Goal: Task Accomplishment & Management: Use online tool/utility

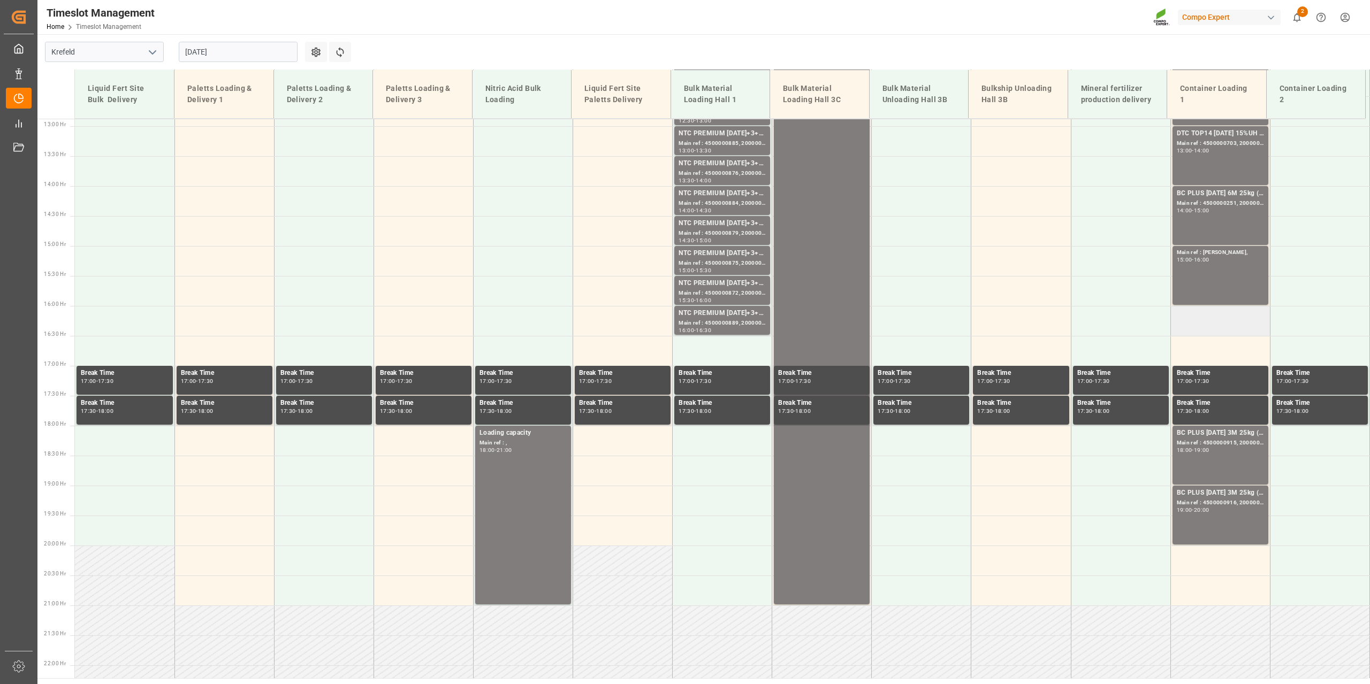
scroll to position [773, 0]
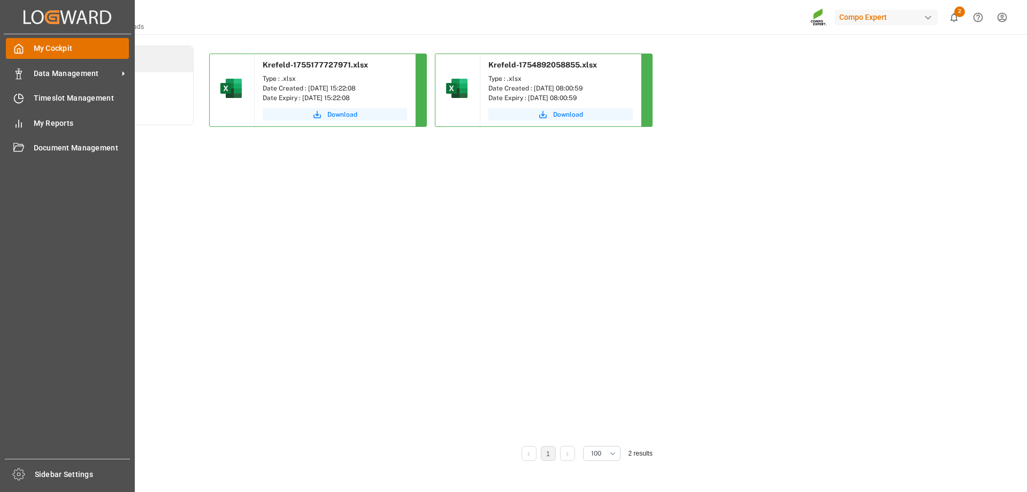
click at [24, 50] on div "My Cockpit My Cockpit" at bounding box center [67, 48] width 123 height 21
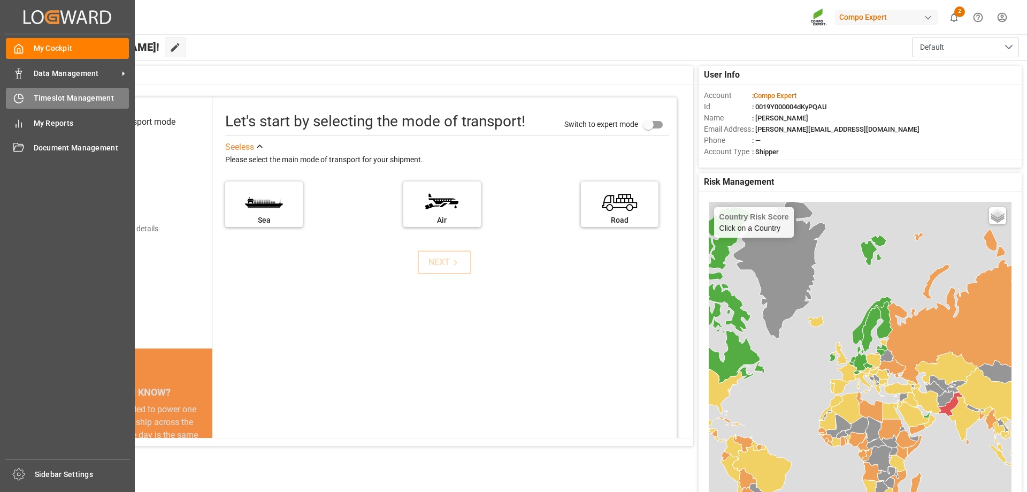
click at [80, 104] on span "Timeslot Management" at bounding box center [82, 98] width 96 height 11
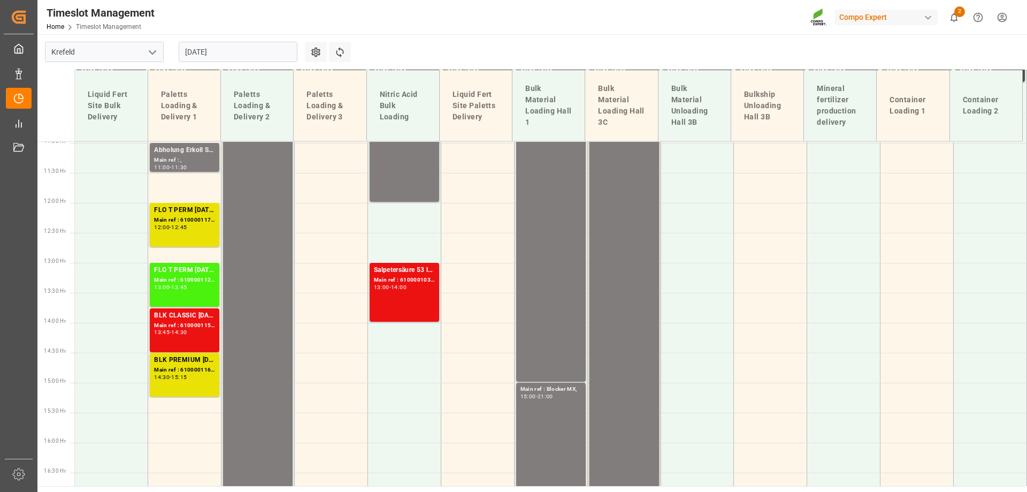
scroll to position [658, 0]
click at [210, 40] on div "[DATE]" at bounding box center [238, 51] width 134 height 35
click at [213, 44] on input "[DATE]" at bounding box center [238, 52] width 119 height 20
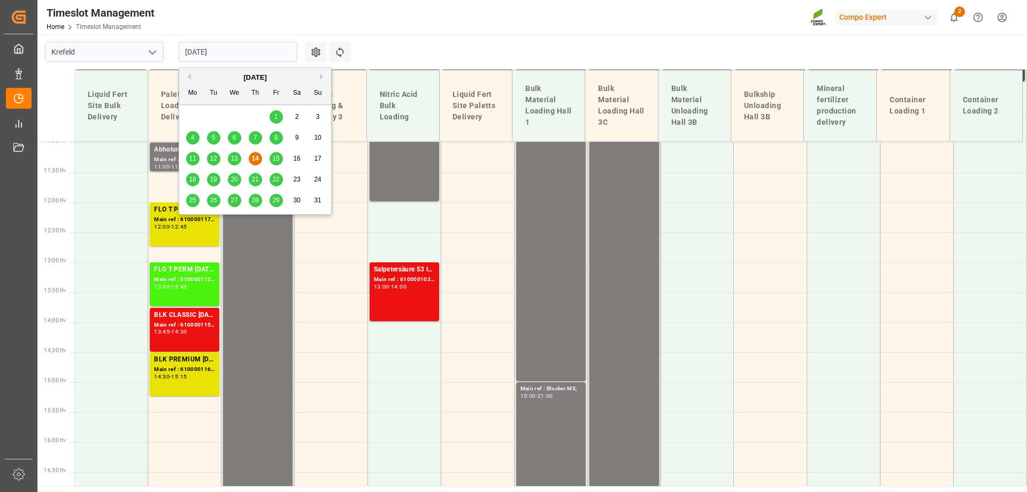
click at [277, 157] on span "15" at bounding box center [275, 158] width 7 height 7
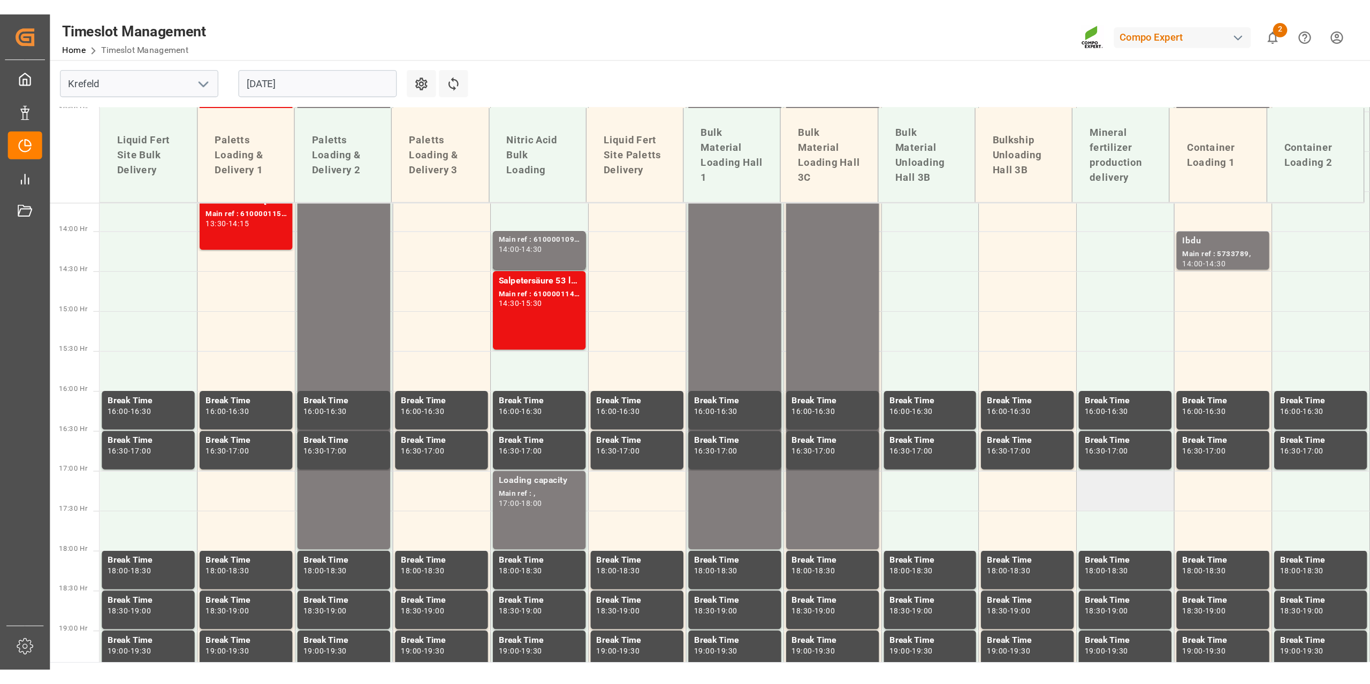
scroll to position [819, 0]
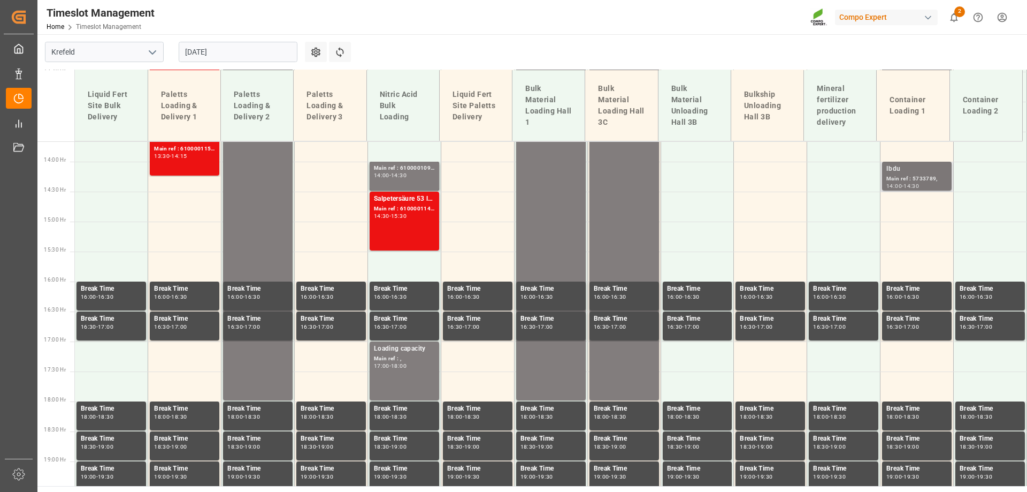
click at [915, 168] on div "Ibdu" at bounding box center [917, 169] width 61 height 11
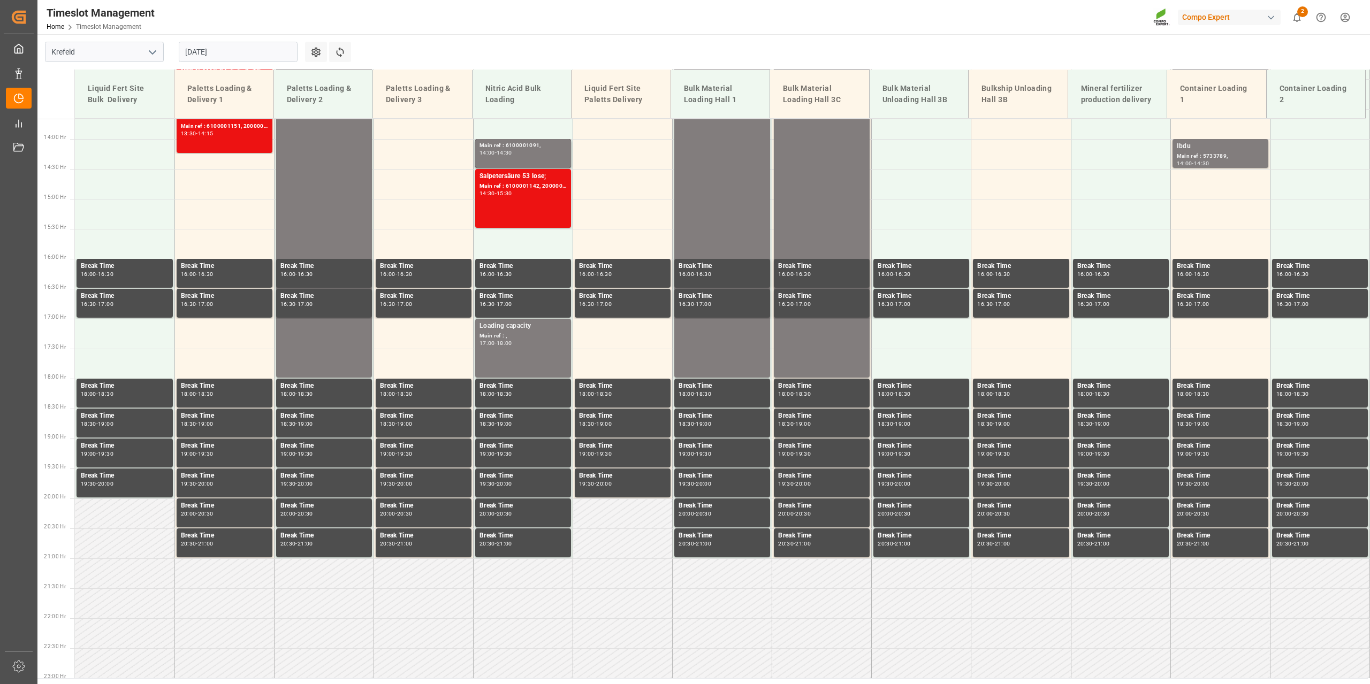
click at [230, 50] on input "[DATE]" at bounding box center [238, 52] width 119 height 20
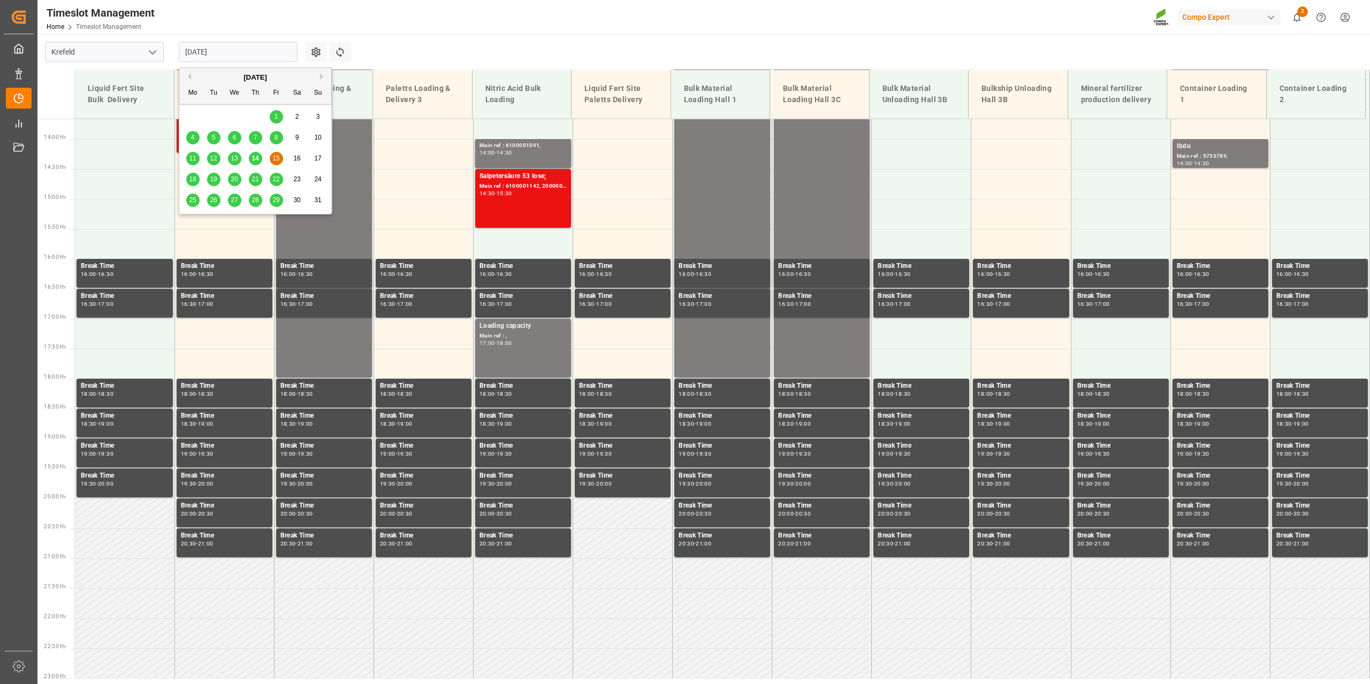
click at [216, 178] on span "19" at bounding box center [213, 178] width 7 height 7
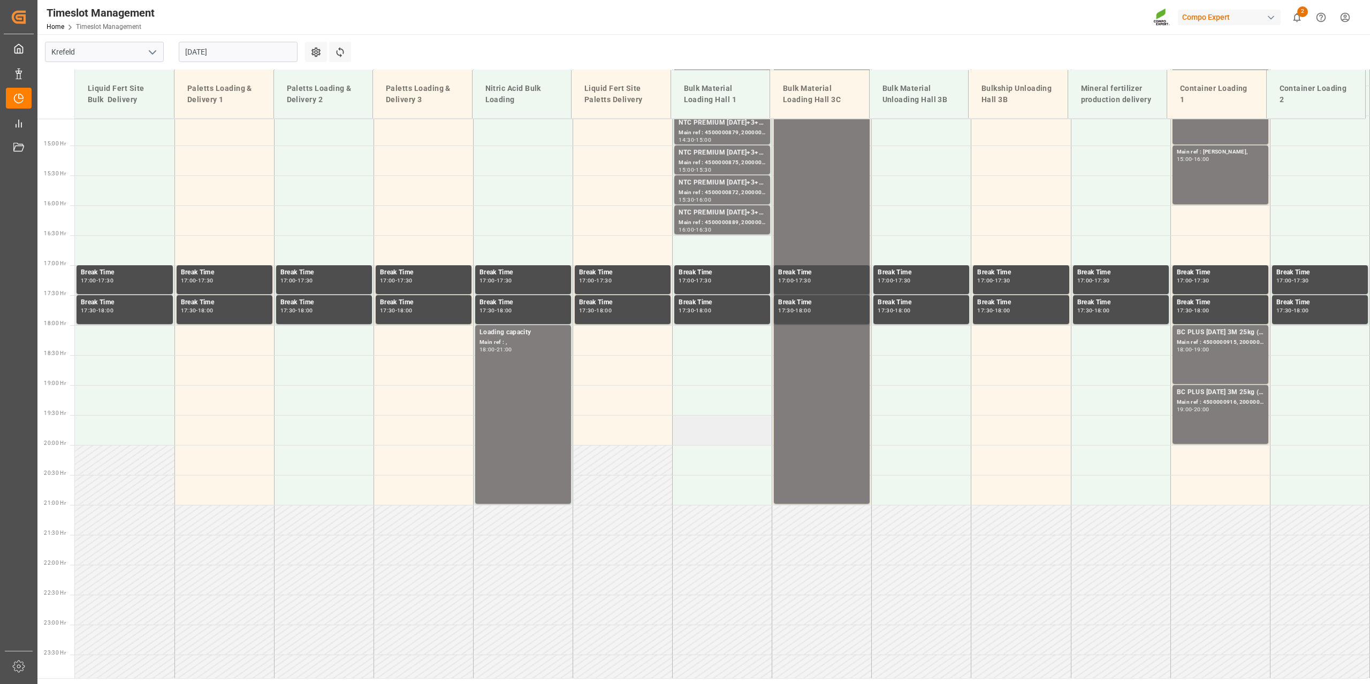
scroll to position [879, 0]
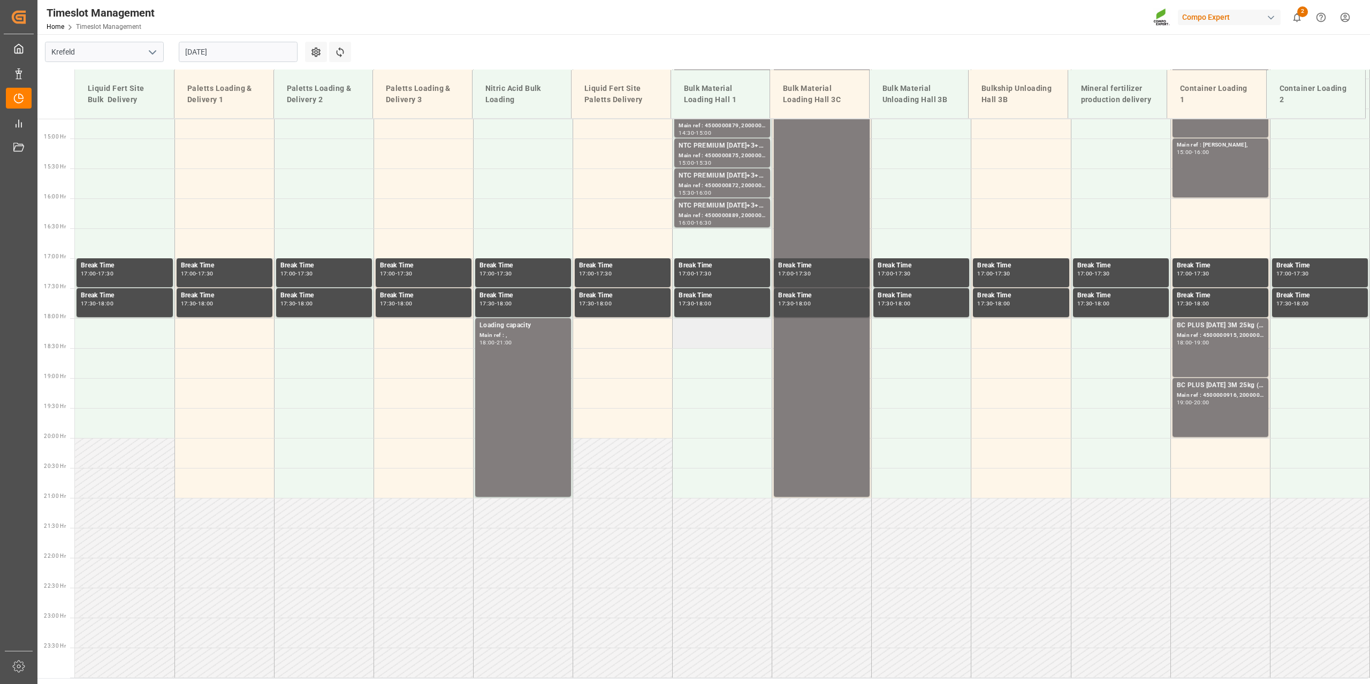
click at [701, 341] on td at bounding box center [723, 333] width 100 height 30
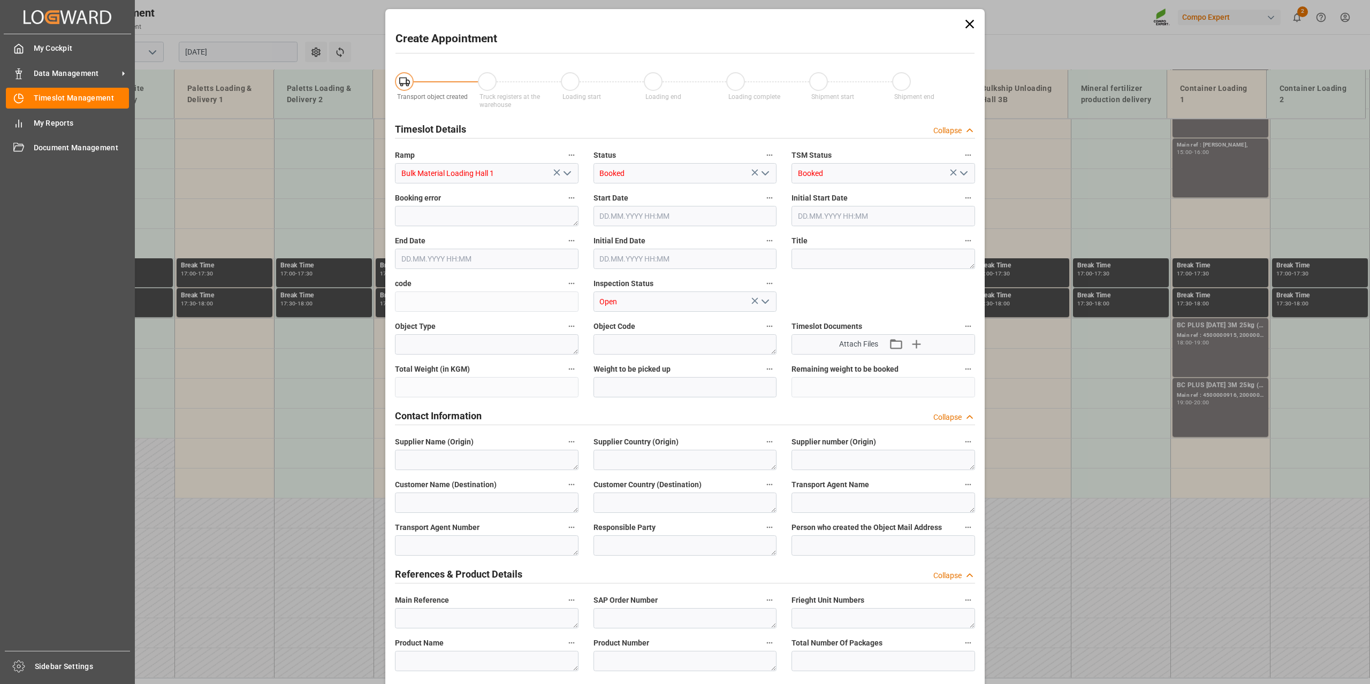
type input "[DATE] 18:00"
type input "[DATE] 18:30"
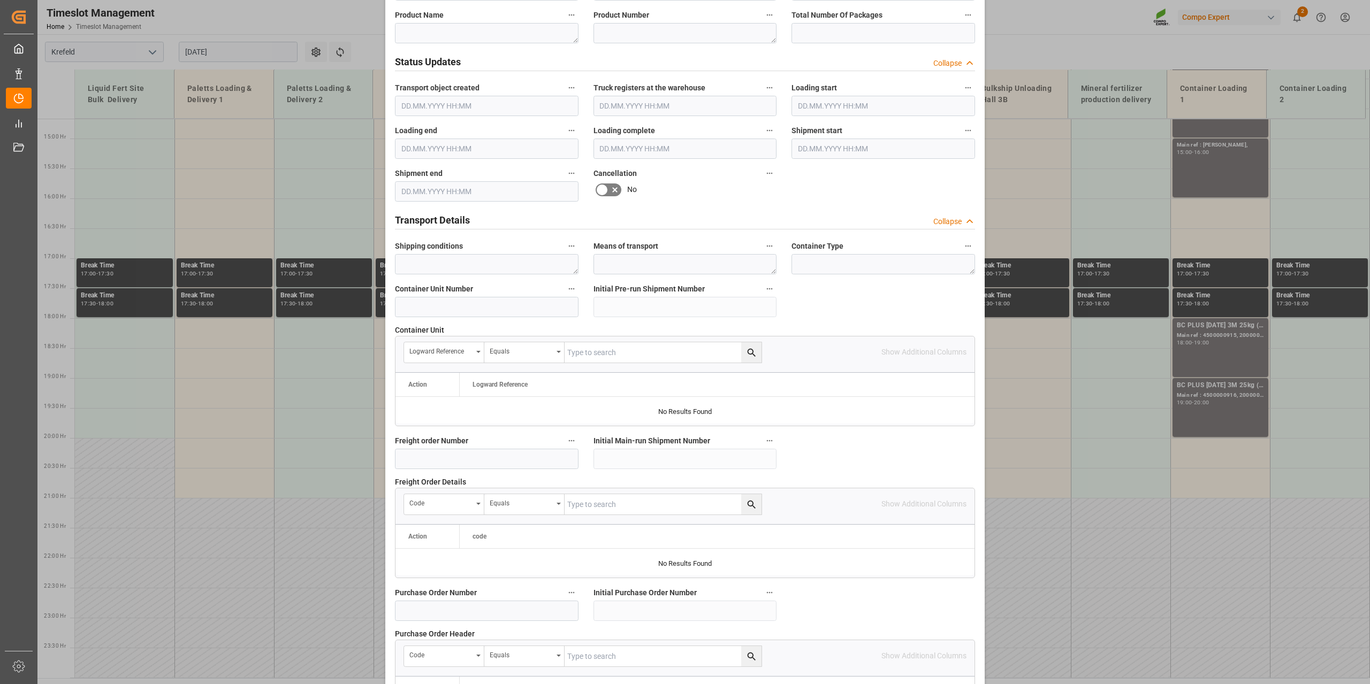
scroll to position [800, 0]
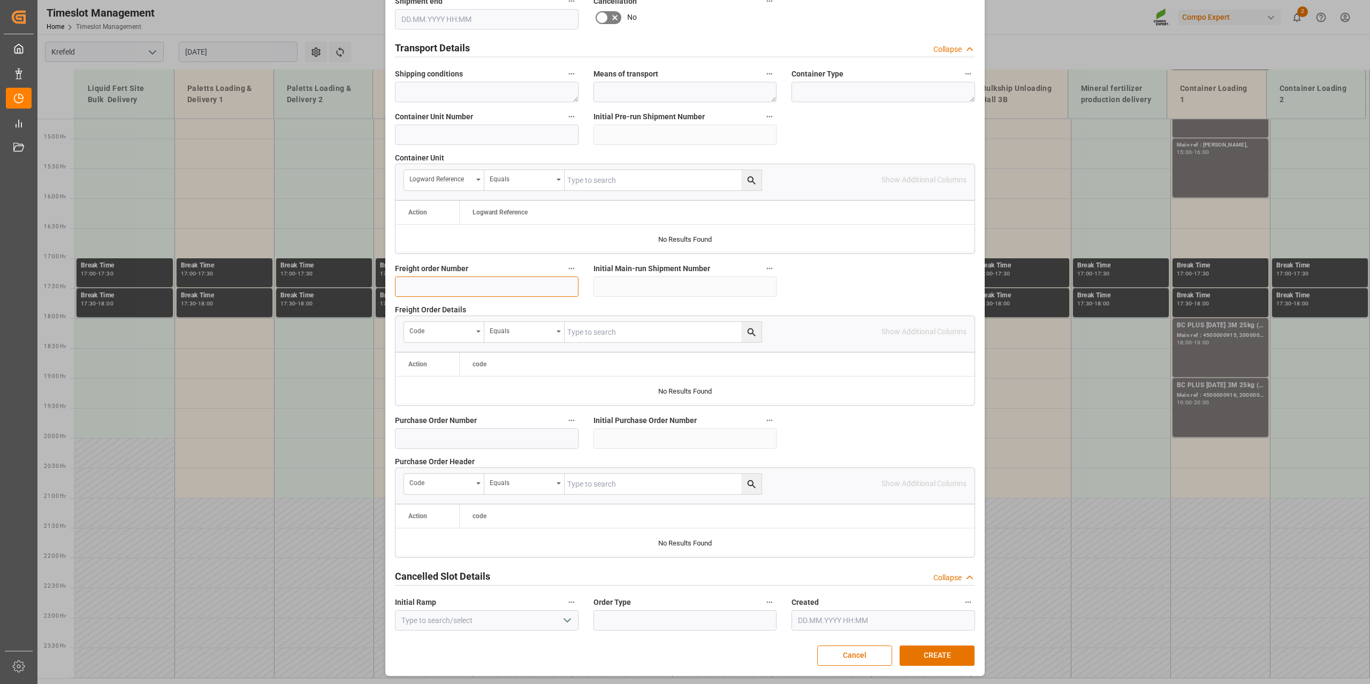
click at [484, 285] on input at bounding box center [487, 287] width 184 height 20
paste input "6100001041"
type input "6100001041"
click at [934, 491] on button "CREATE" at bounding box center [936, 656] width 75 height 20
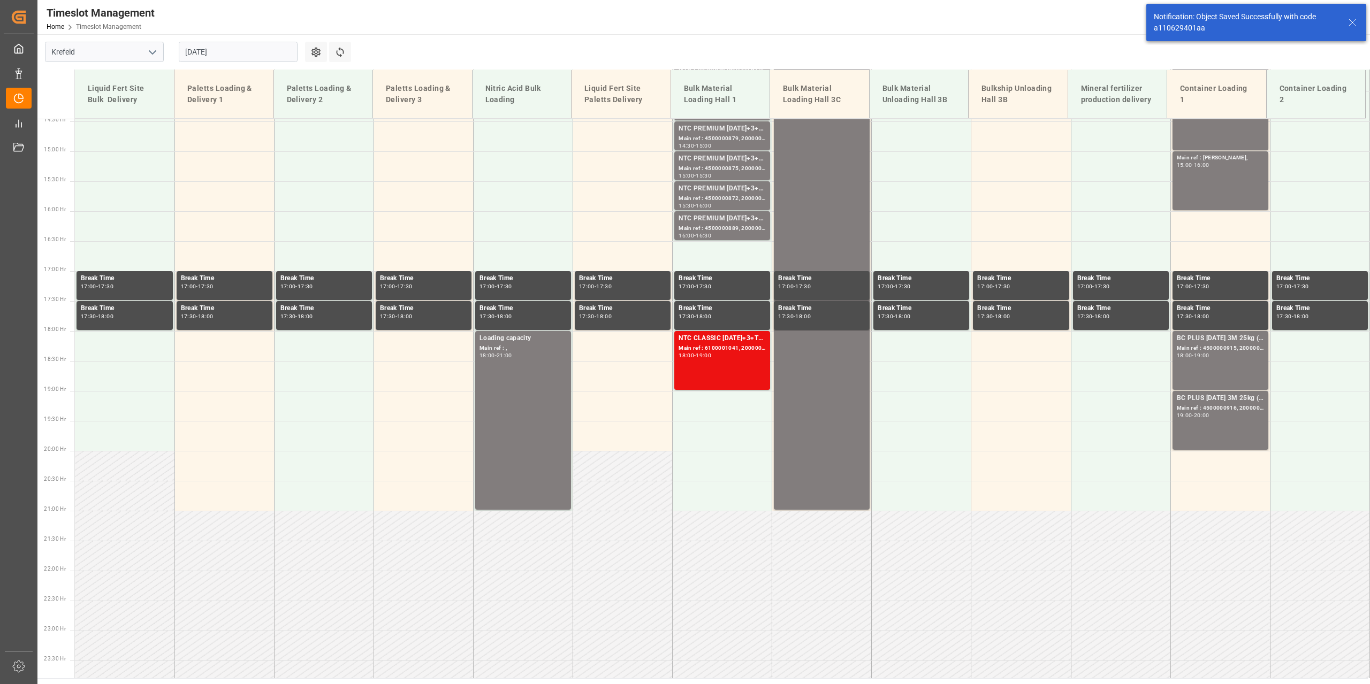
scroll to position [879, 0]
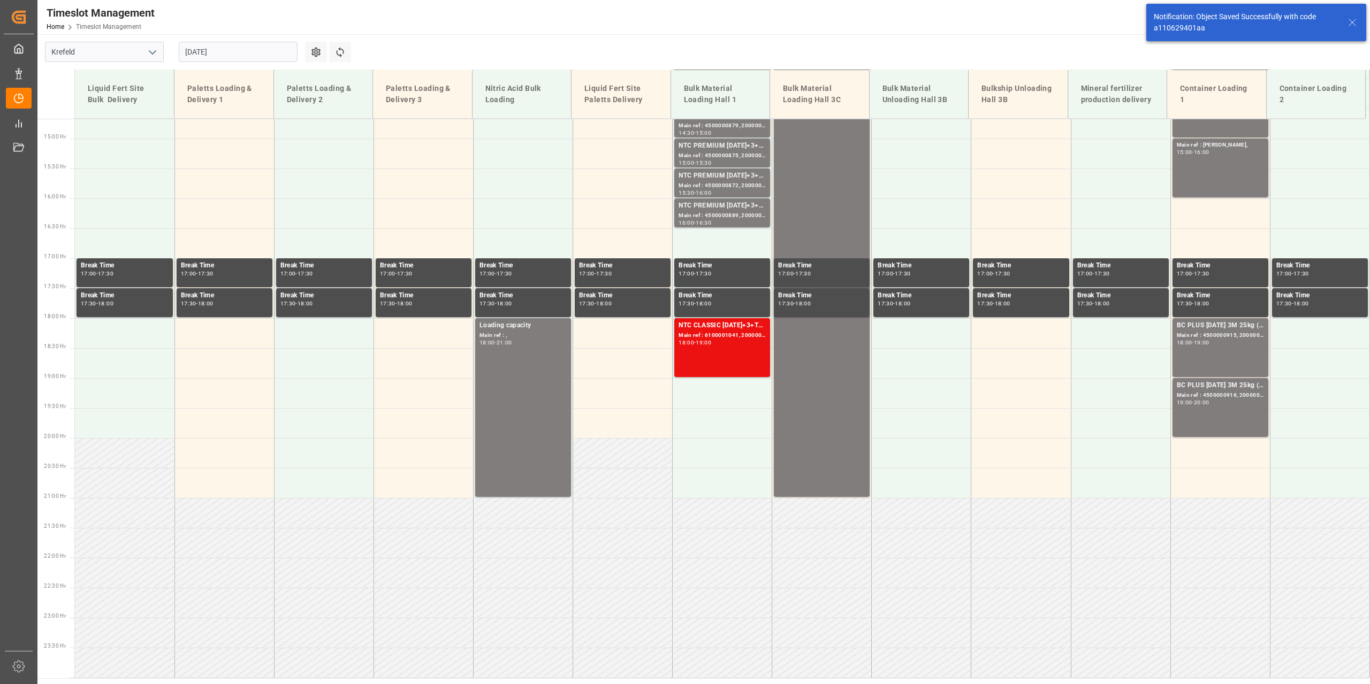
click at [229, 50] on input "[DATE]" at bounding box center [238, 52] width 119 height 20
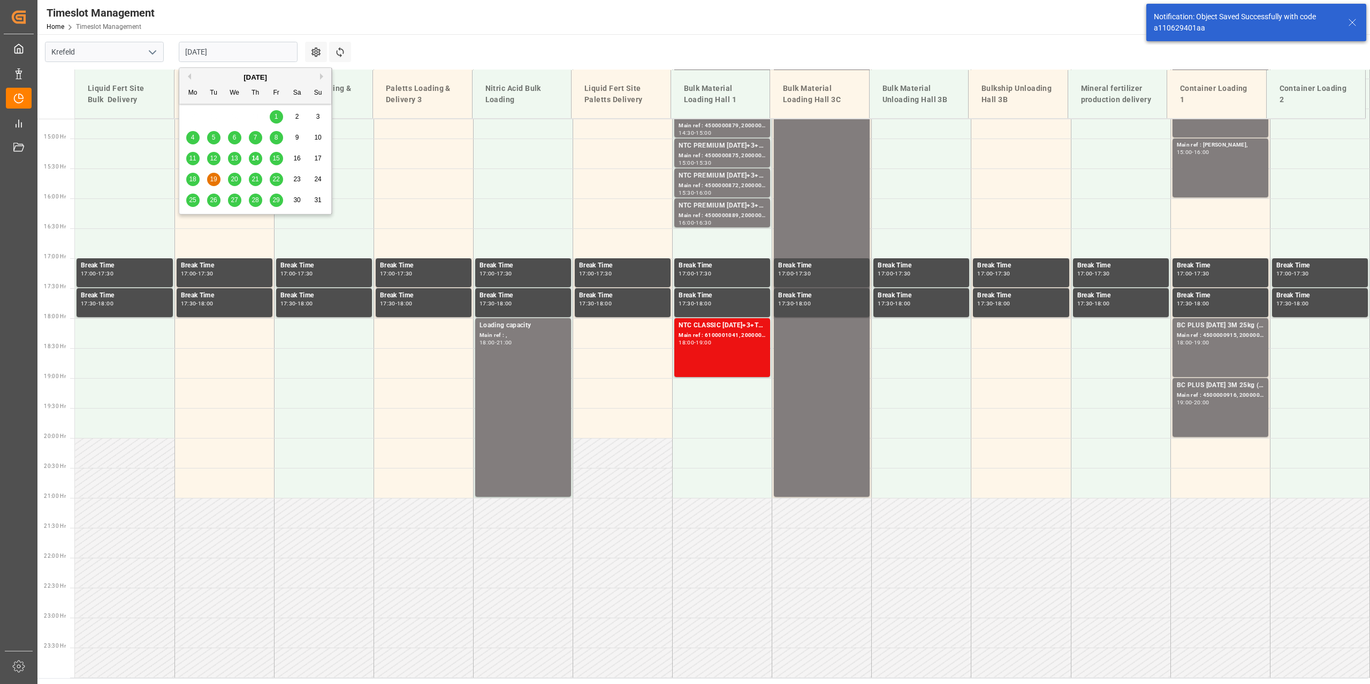
click at [256, 175] on span "21" at bounding box center [254, 178] width 7 height 7
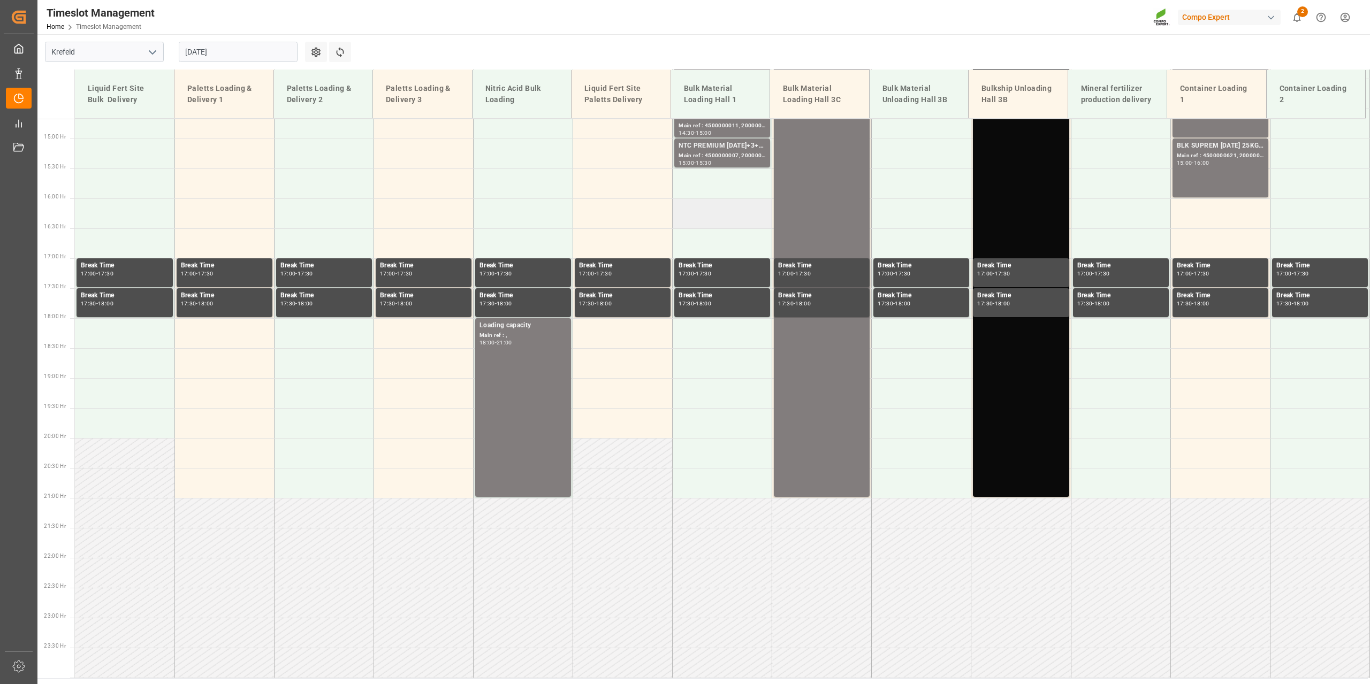
click at [697, 217] on td at bounding box center [723, 214] width 100 height 30
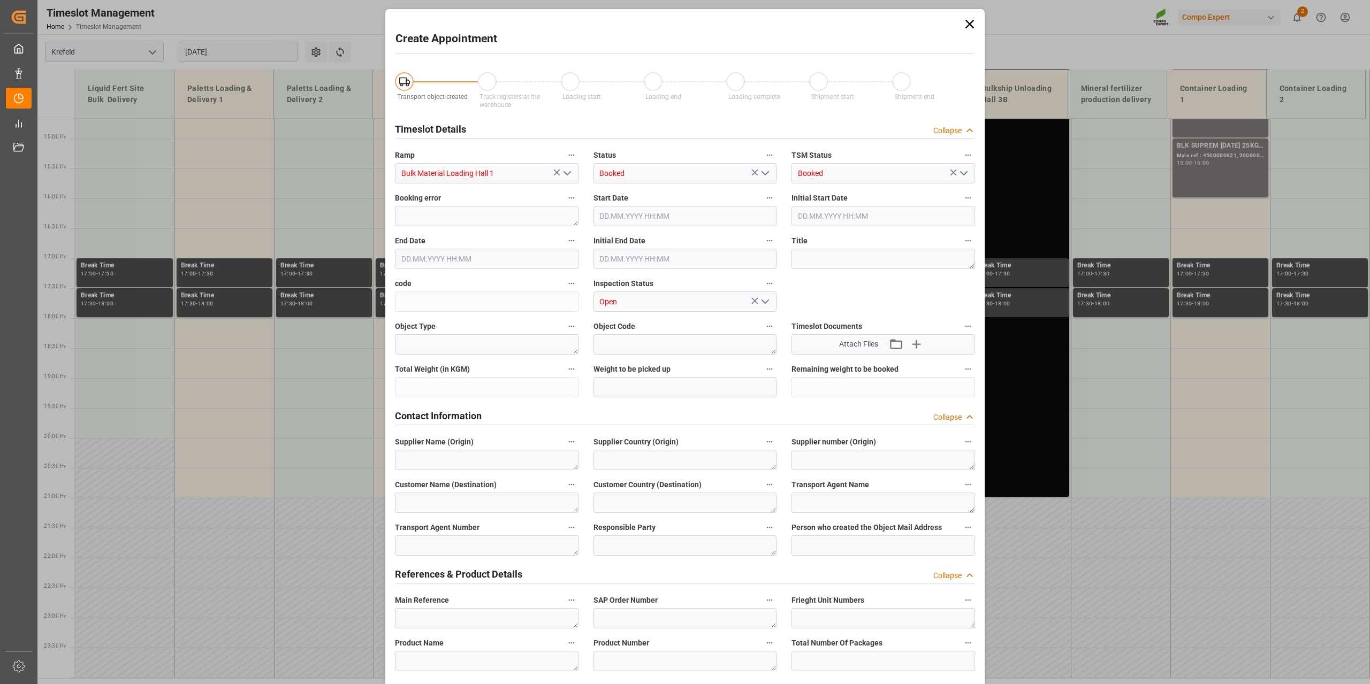
type input "[DATE] 16:00"
type input "[DATE] 16:30"
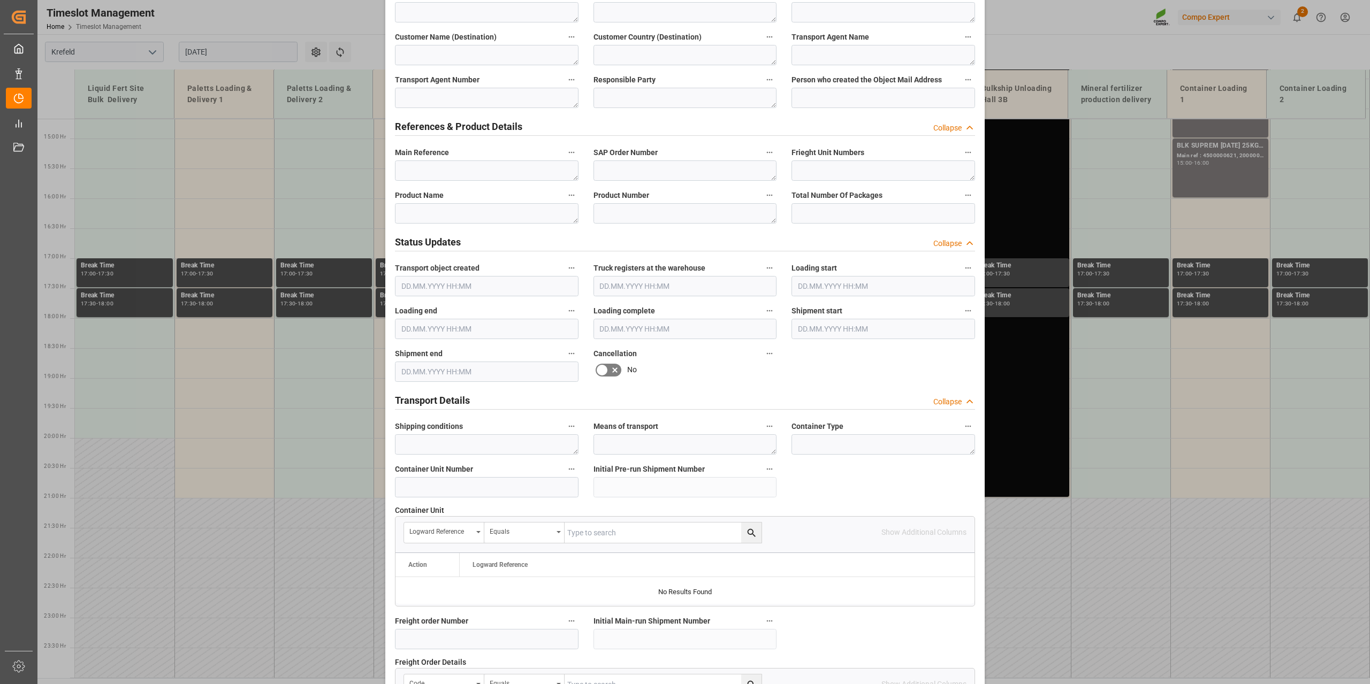
scroll to position [800, 0]
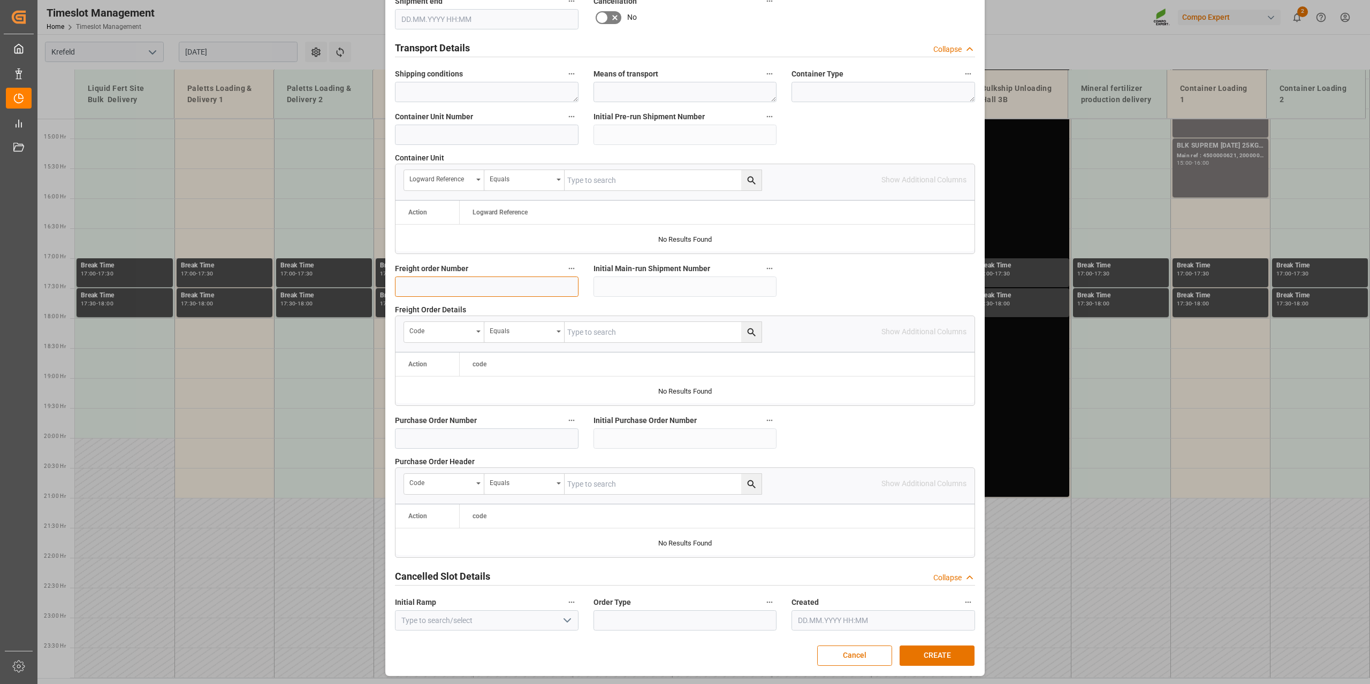
click at [497, 294] on input at bounding box center [487, 287] width 184 height 20
paste input "6100001042"
type input "6100001042"
click at [937, 491] on button "CREATE" at bounding box center [936, 656] width 75 height 20
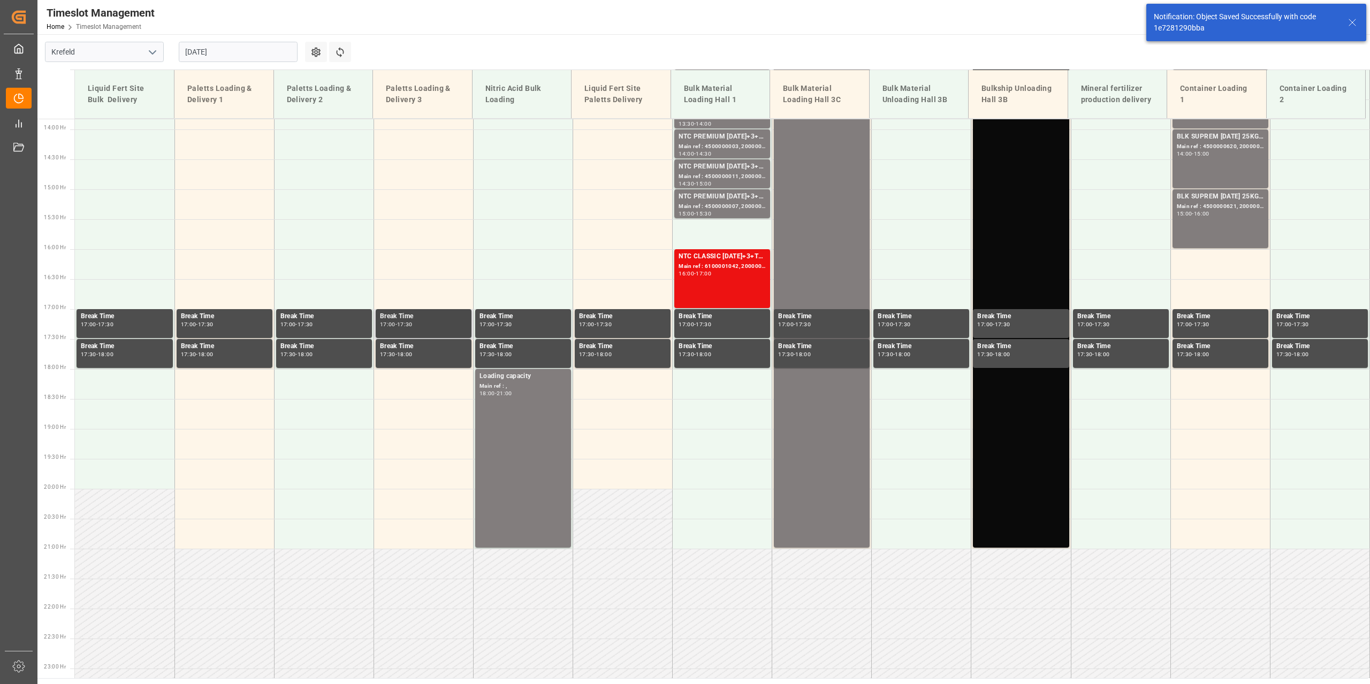
scroll to position [830, 0]
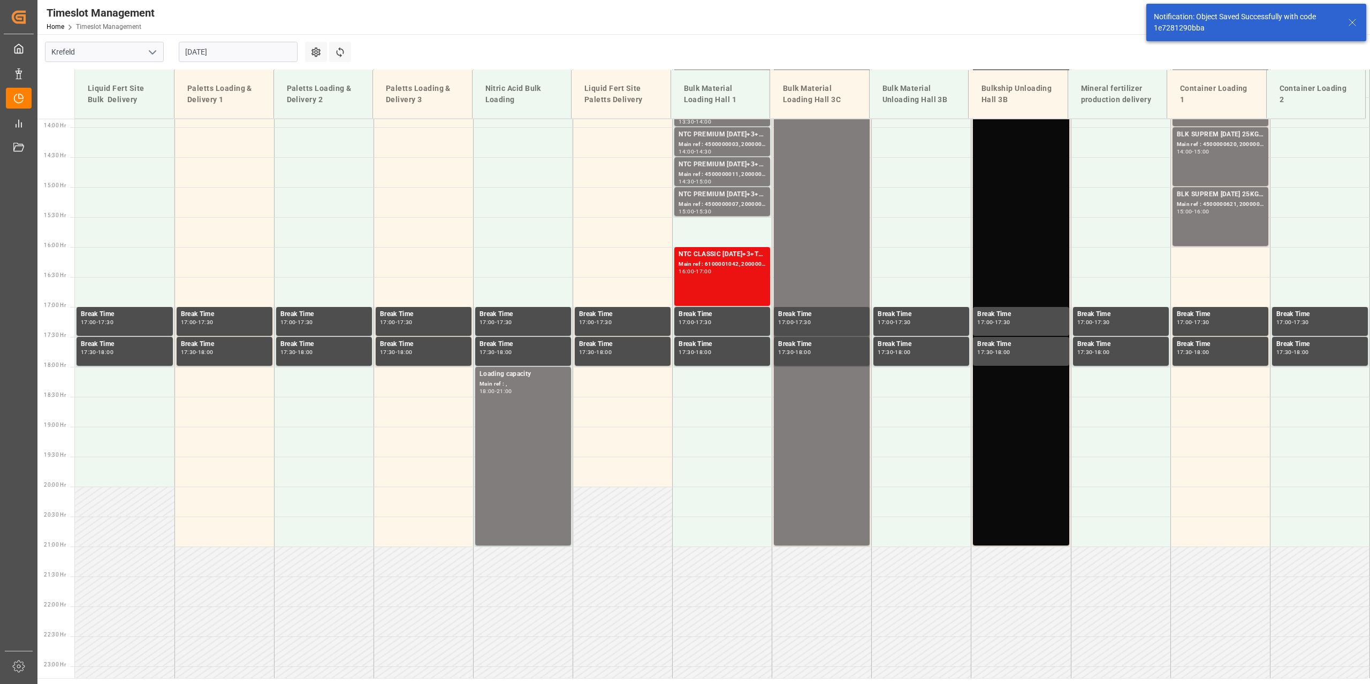
click at [215, 54] on input "[DATE]" at bounding box center [238, 52] width 119 height 20
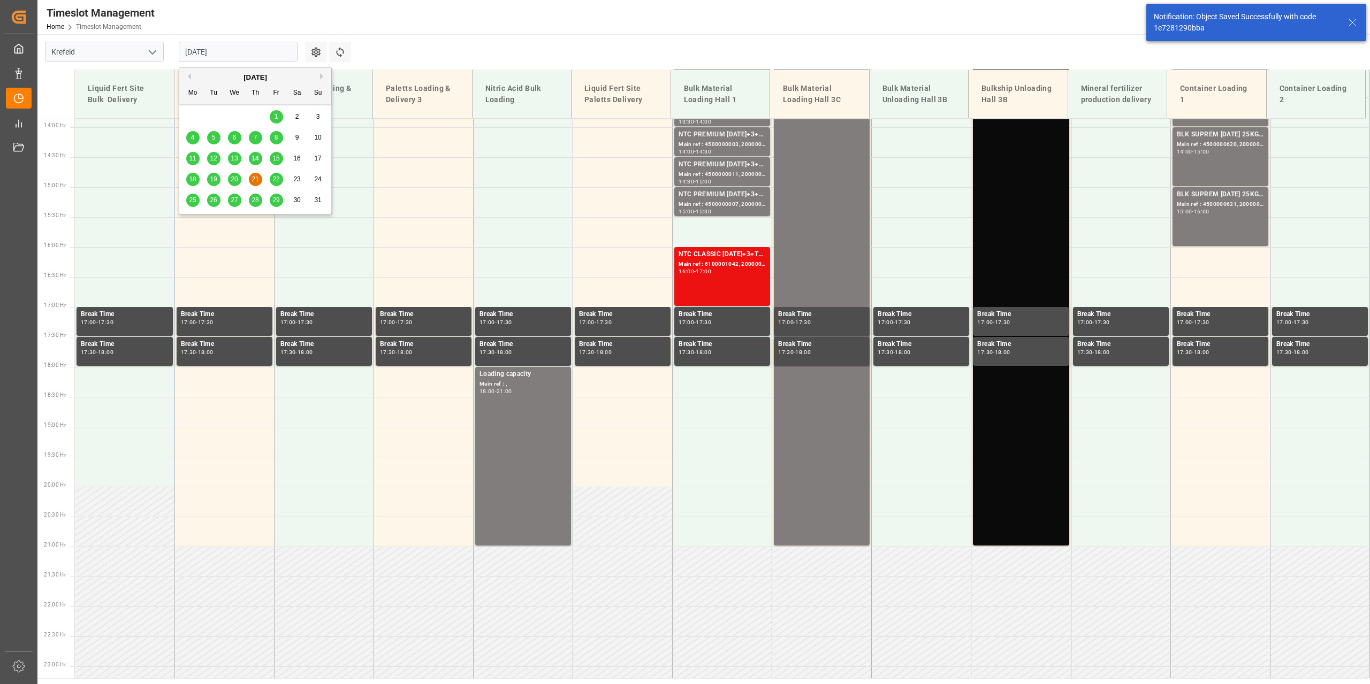
click at [276, 178] on span "22" at bounding box center [275, 178] width 7 height 7
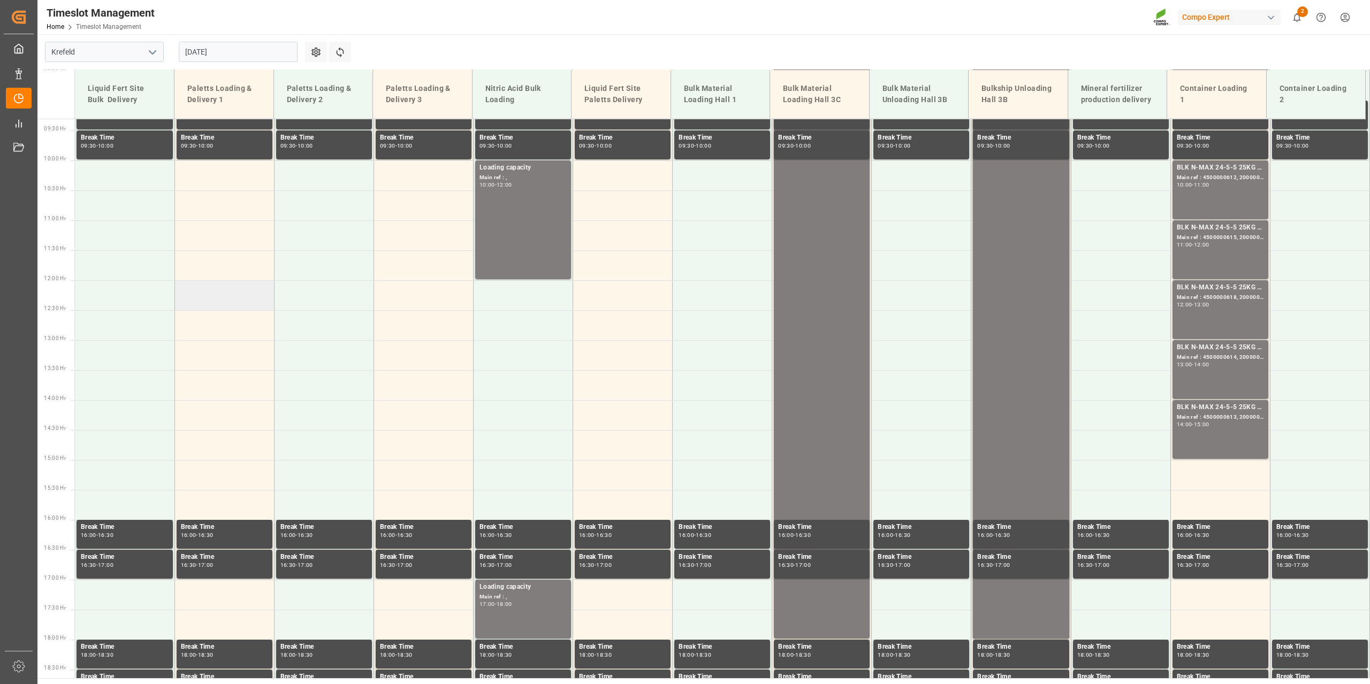
scroll to position [558, 0]
click at [722, 299] on td at bounding box center [723, 295] width 100 height 30
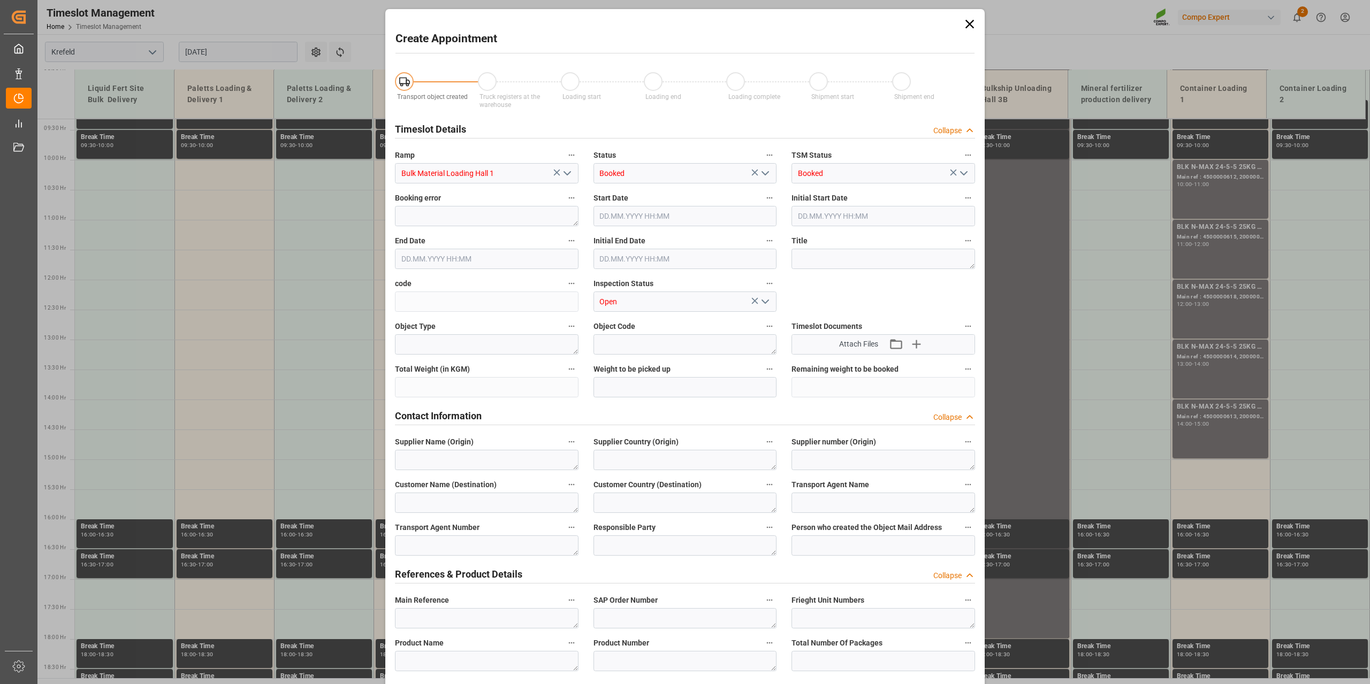
type input "[DATE] 12:00"
type input "[DATE] 12:30"
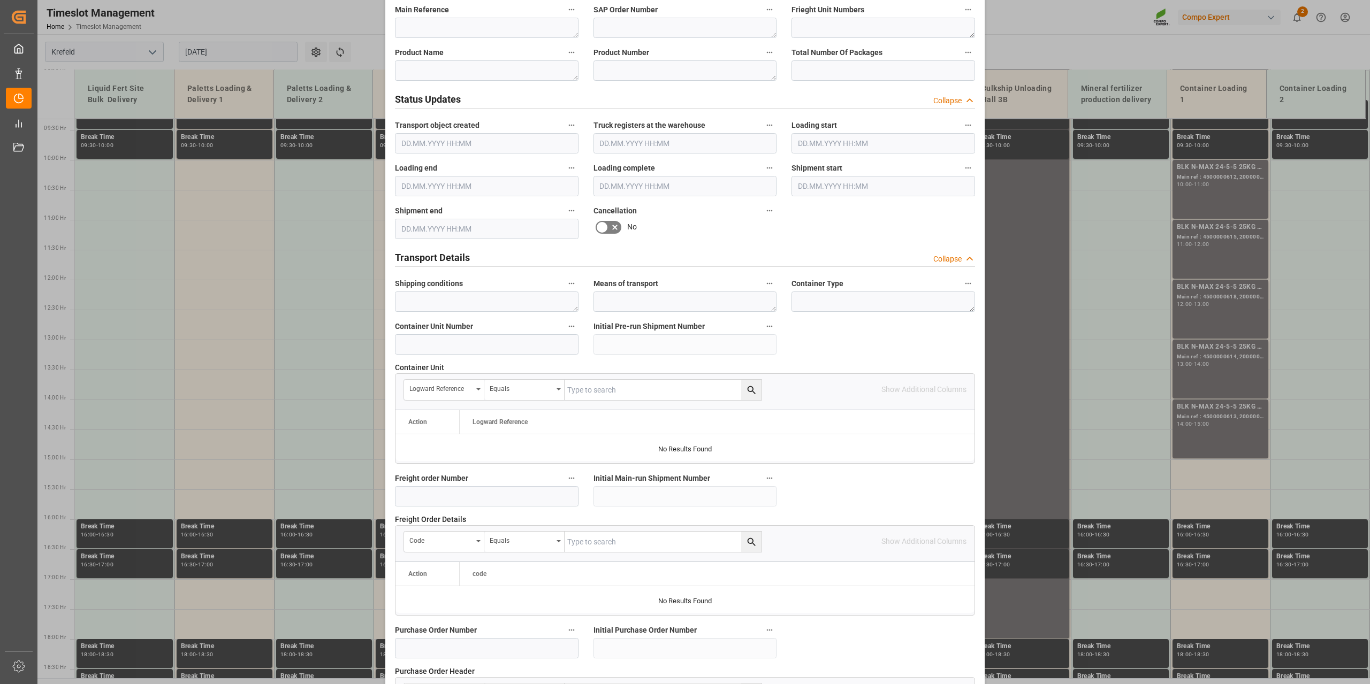
scroll to position [590, 0]
click at [470, 491] on input at bounding box center [487, 497] width 184 height 20
paste input "6100001044"
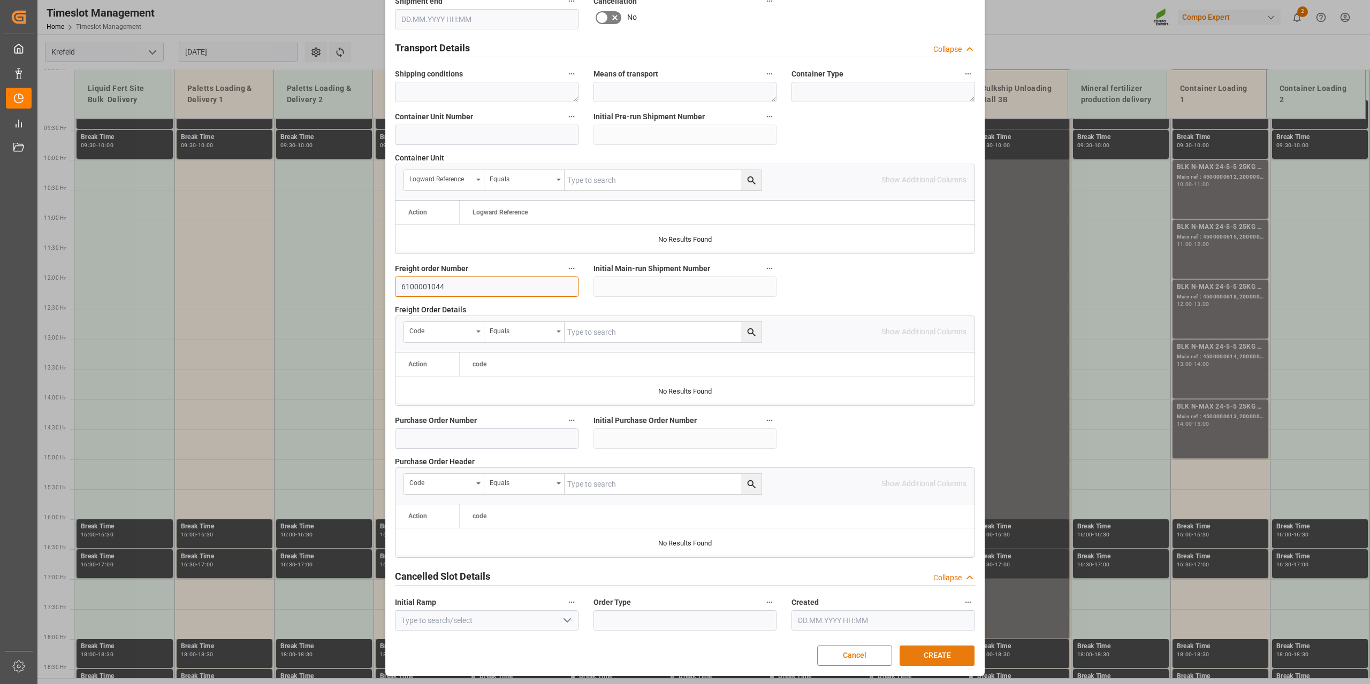
type input "6100001044"
click at [918, 491] on button "CREATE" at bounding box center [936, 656] width 75 height 20
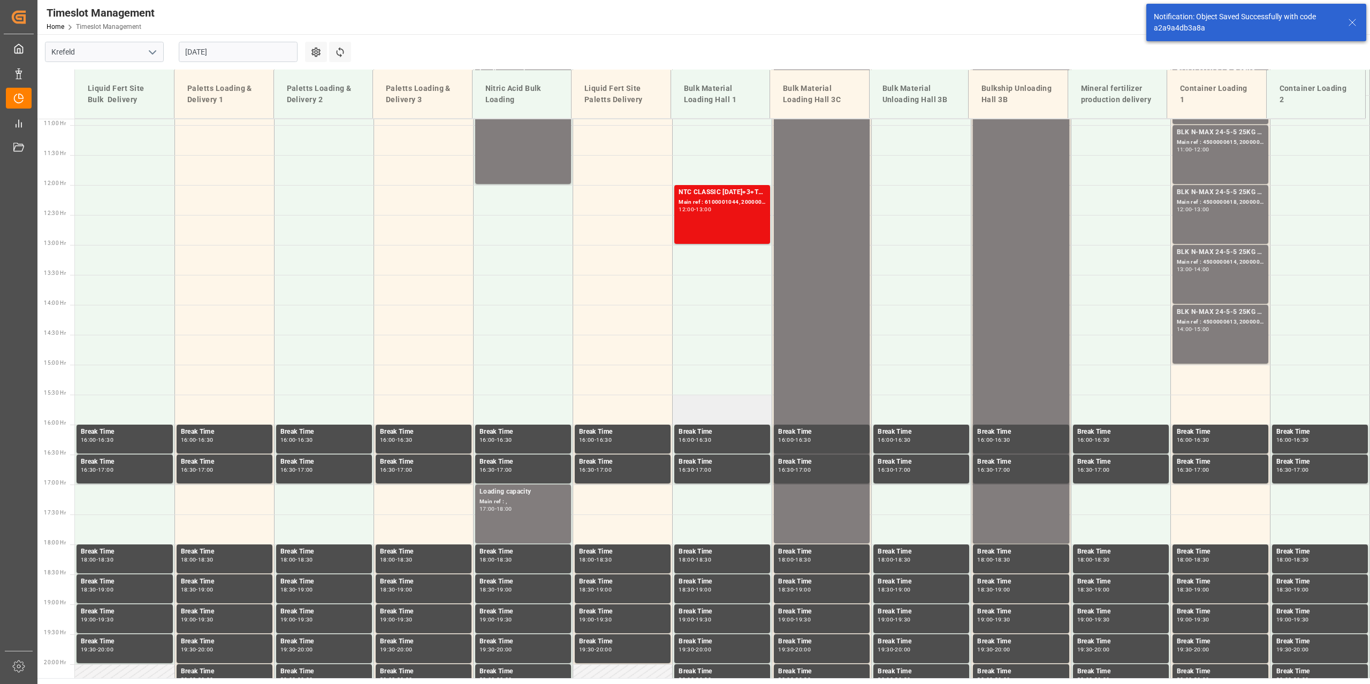
scroll to position [663, 0]
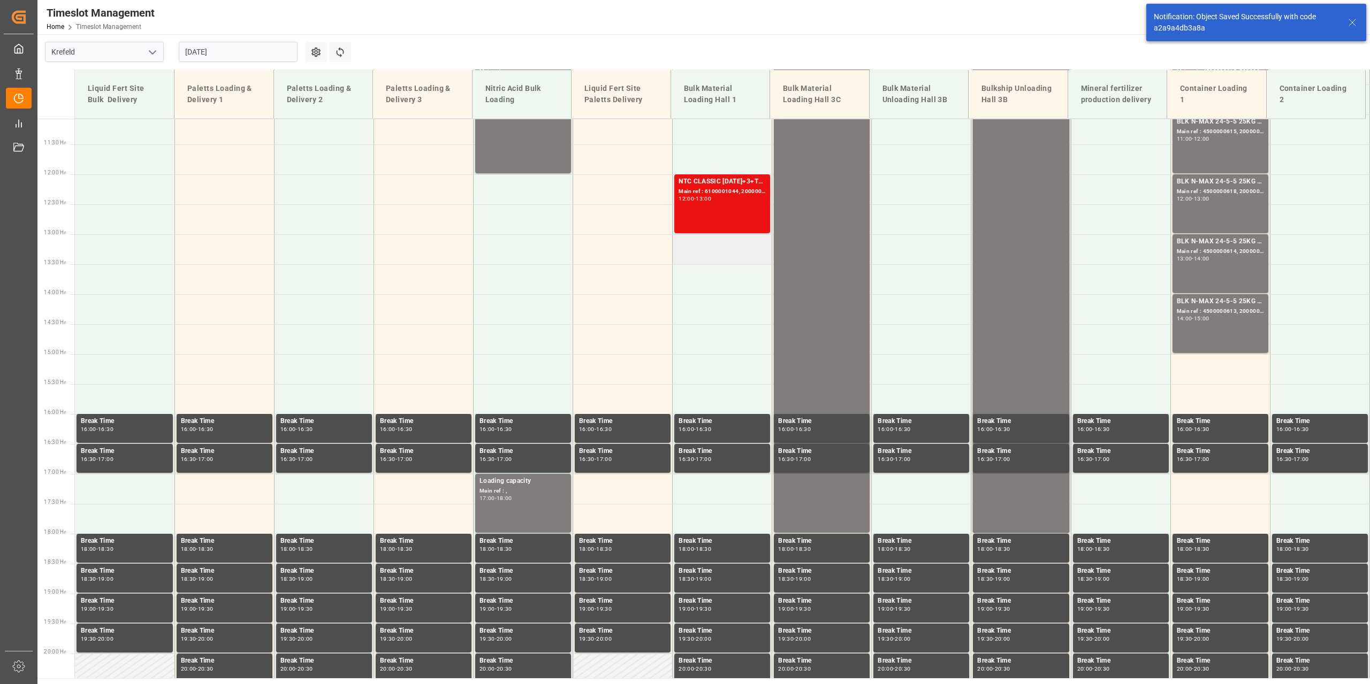
click at [701, 245] on td at bounding box center [723, 249] width 100 height 30
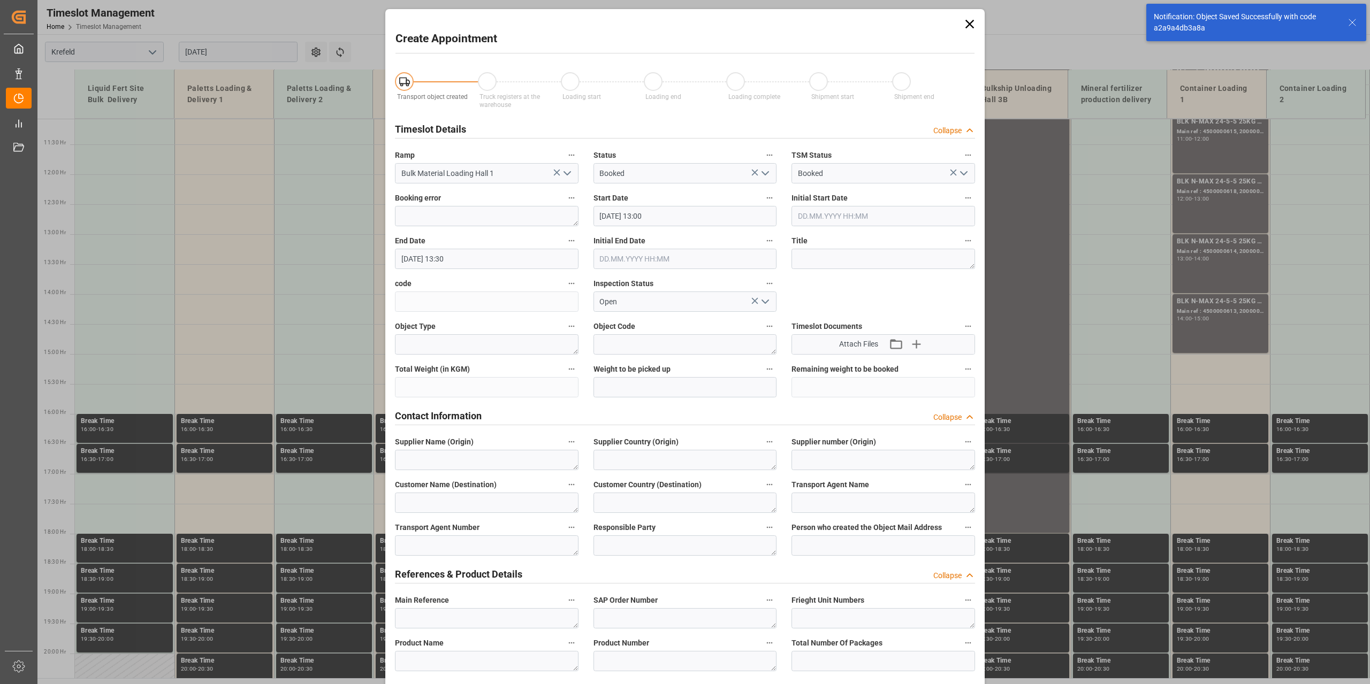
type input "[DATE] 13:00"
type input "[DATE] 13:30"
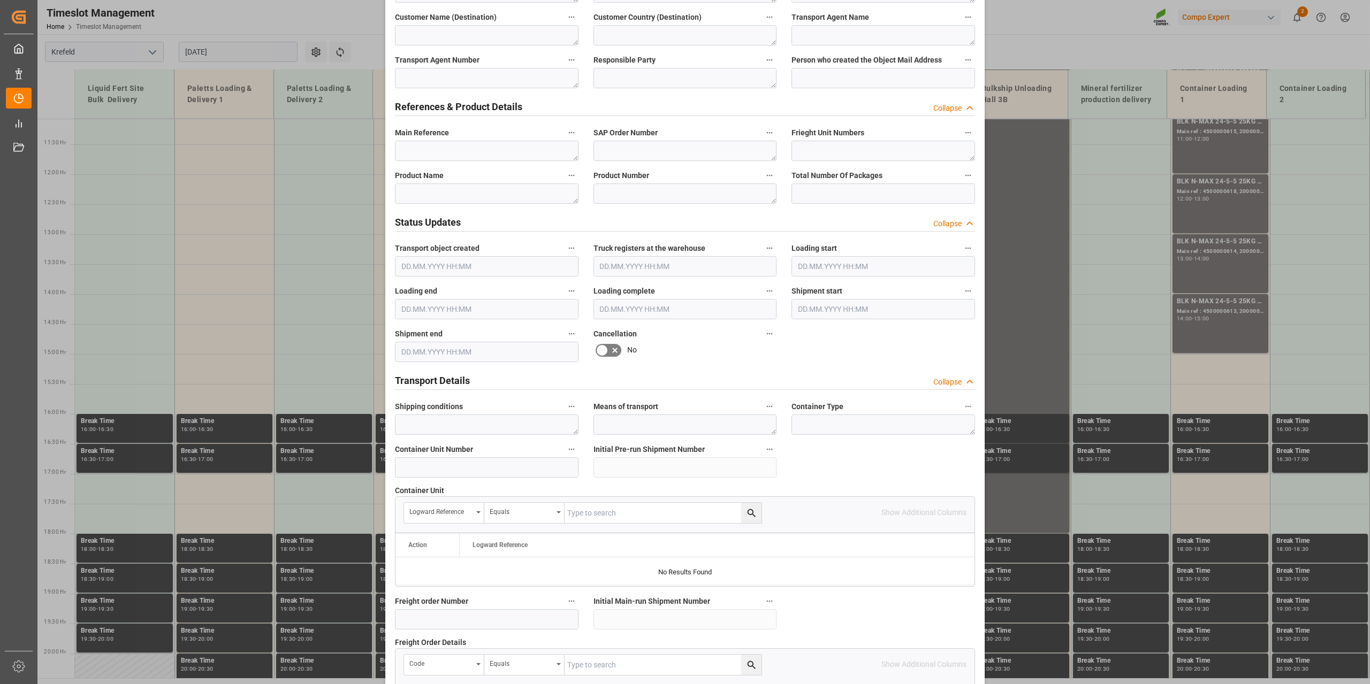
scroll to position [800, 0]
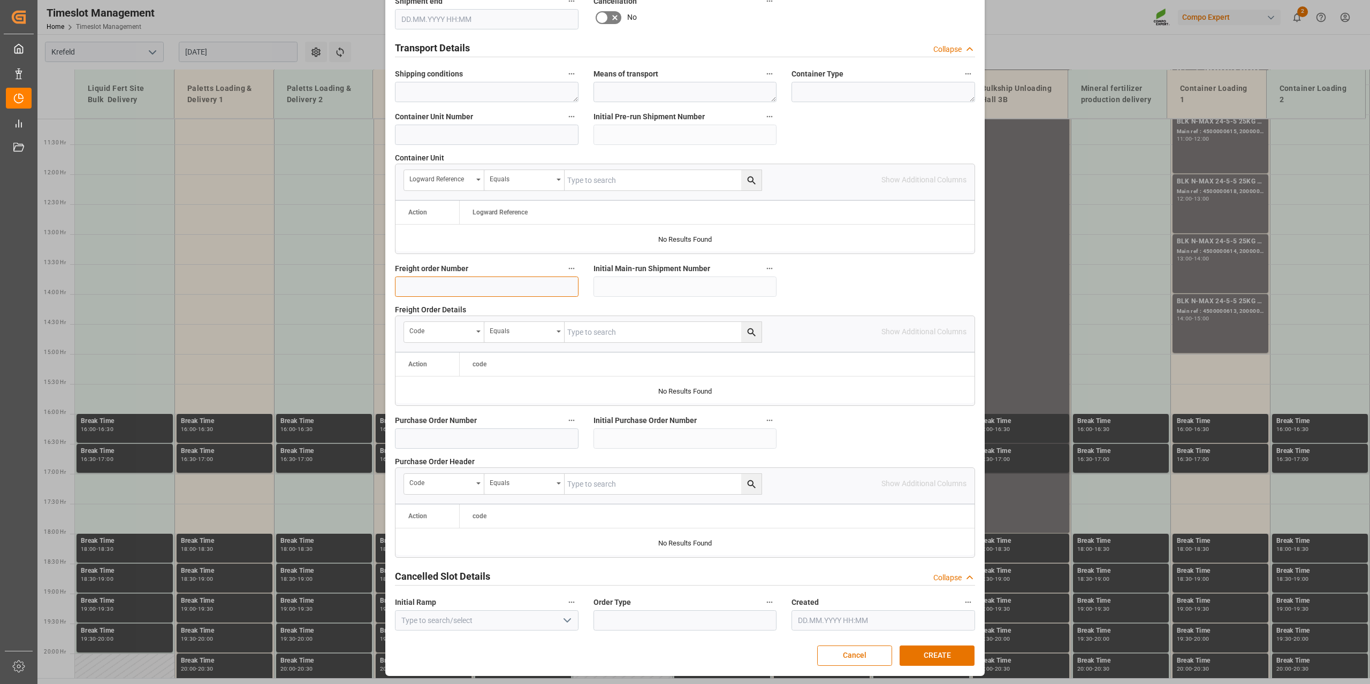
click at [455, 277] on input at bounding box center [487, 287] width 184 height 20
paste input "6100001044"
type input "6100001045"
click at [935, 491] on button "CREATE" at bounding box center [936, 656] width 75 height 20
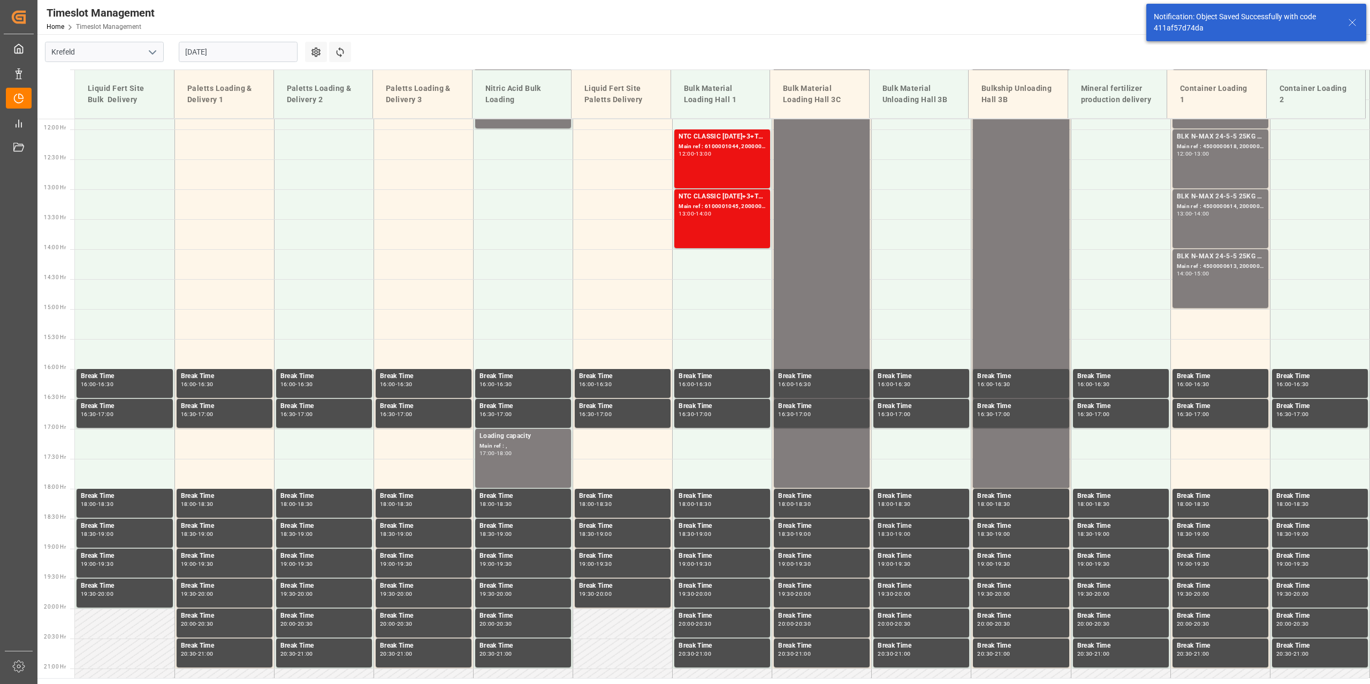
scroll to position [723, 0]
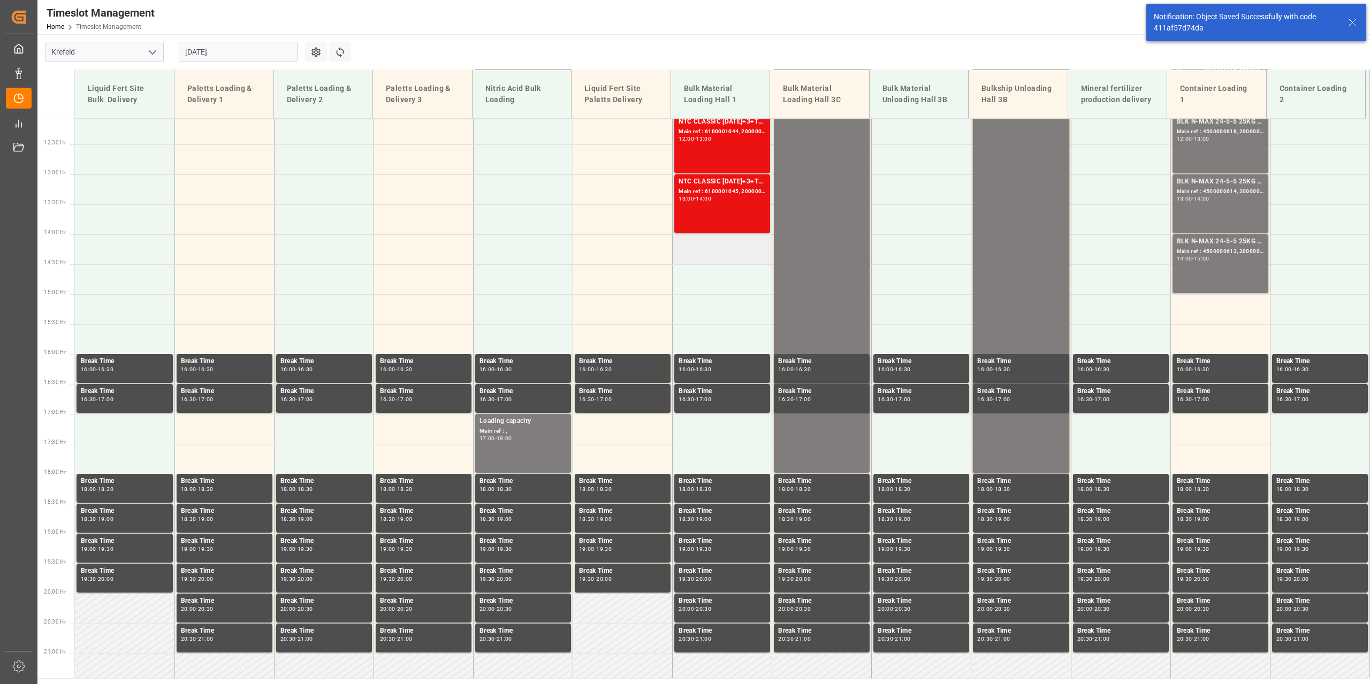
click at [709, 254] on td at bounding box center [723, 249] width 100 height 30
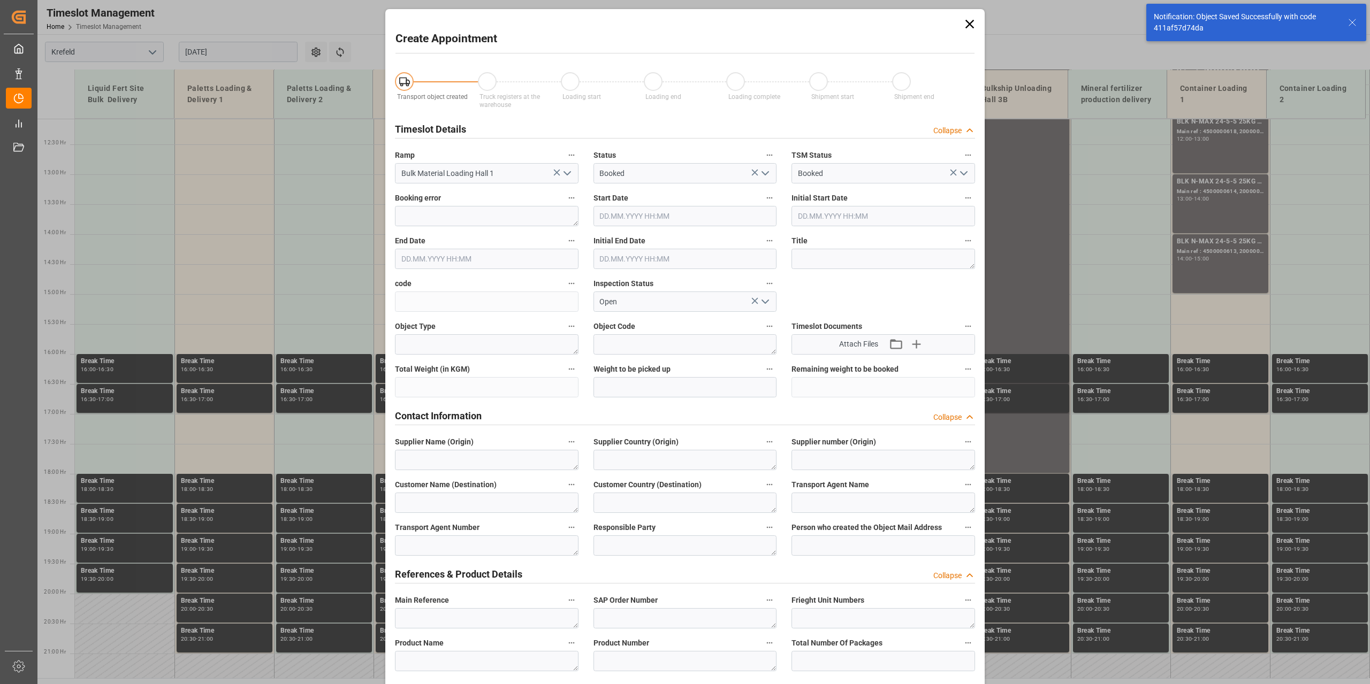
type input "[DATE] 14:00"
type input "[DATE] 14:30"
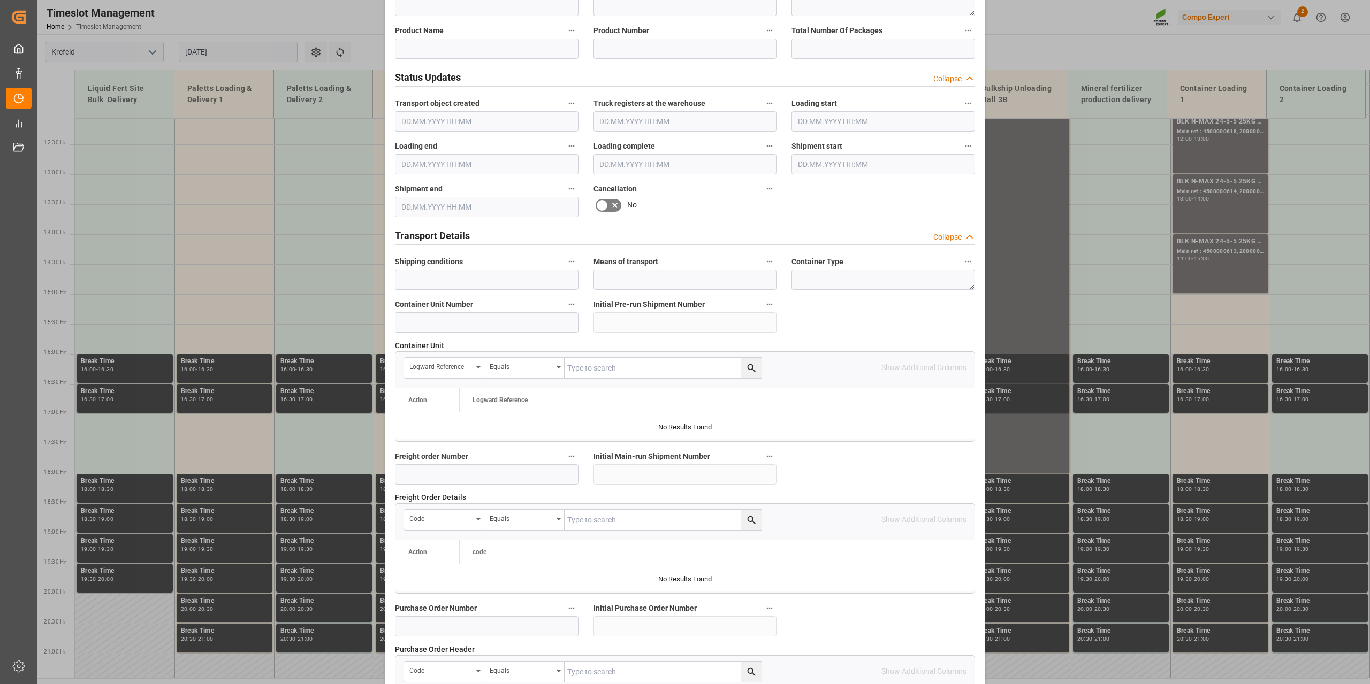
scroll to position [800, 0]
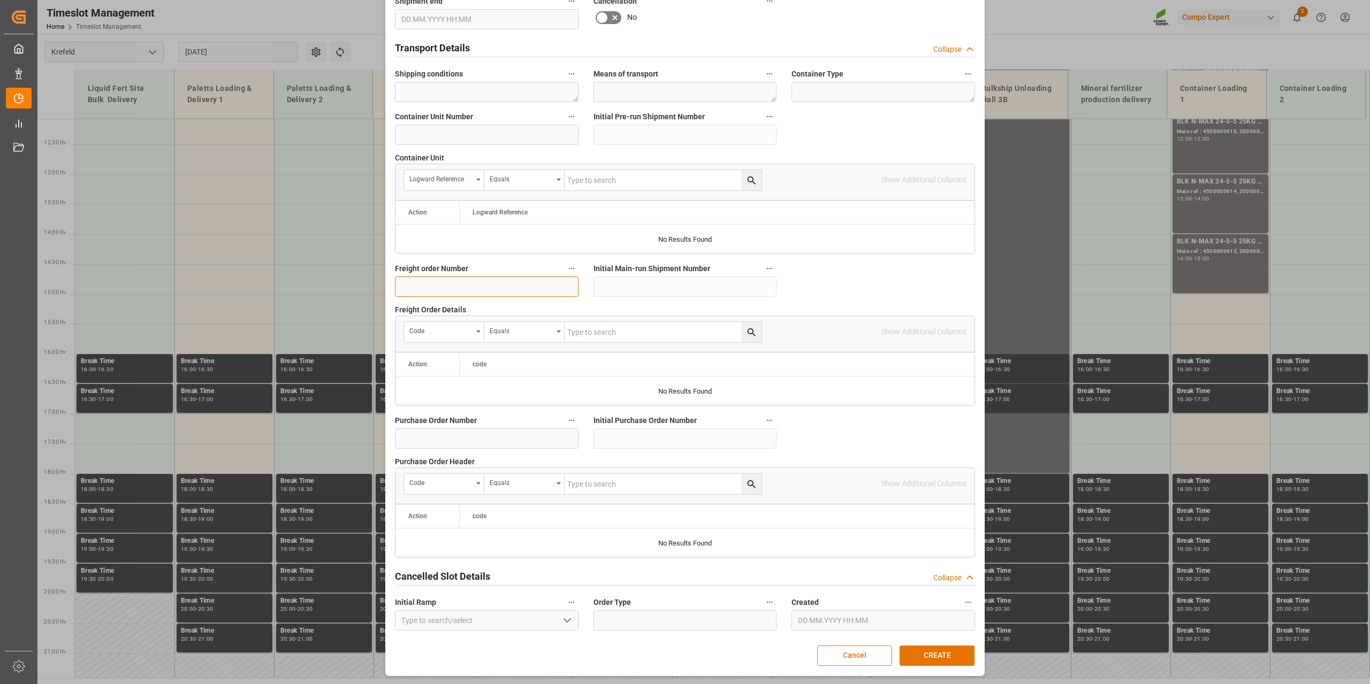
click at [466, 286] on input at bounding box center [487, 287] width 184 height 20
paste input "6100001048"
type input "6100001048"
click at [916, 491] on button "CREATE" at bounding box center [936, 656] width 75 height 20
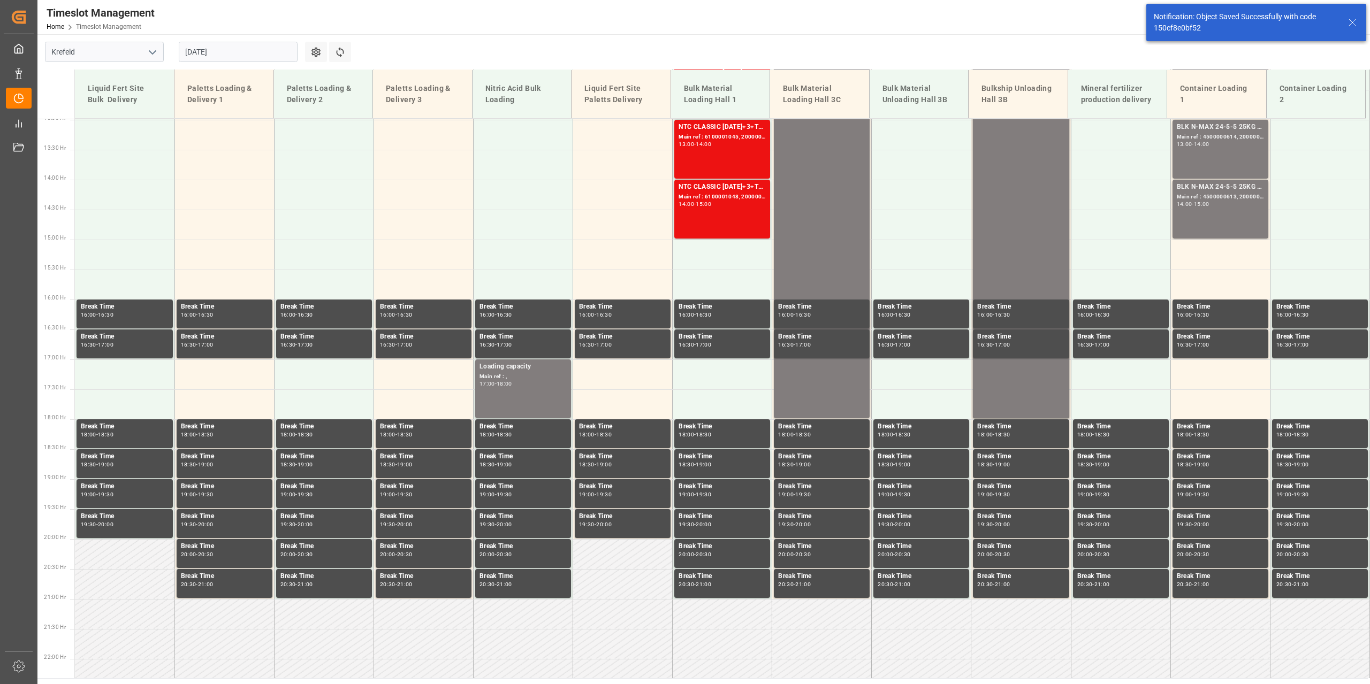
scroll to position [783, 0]
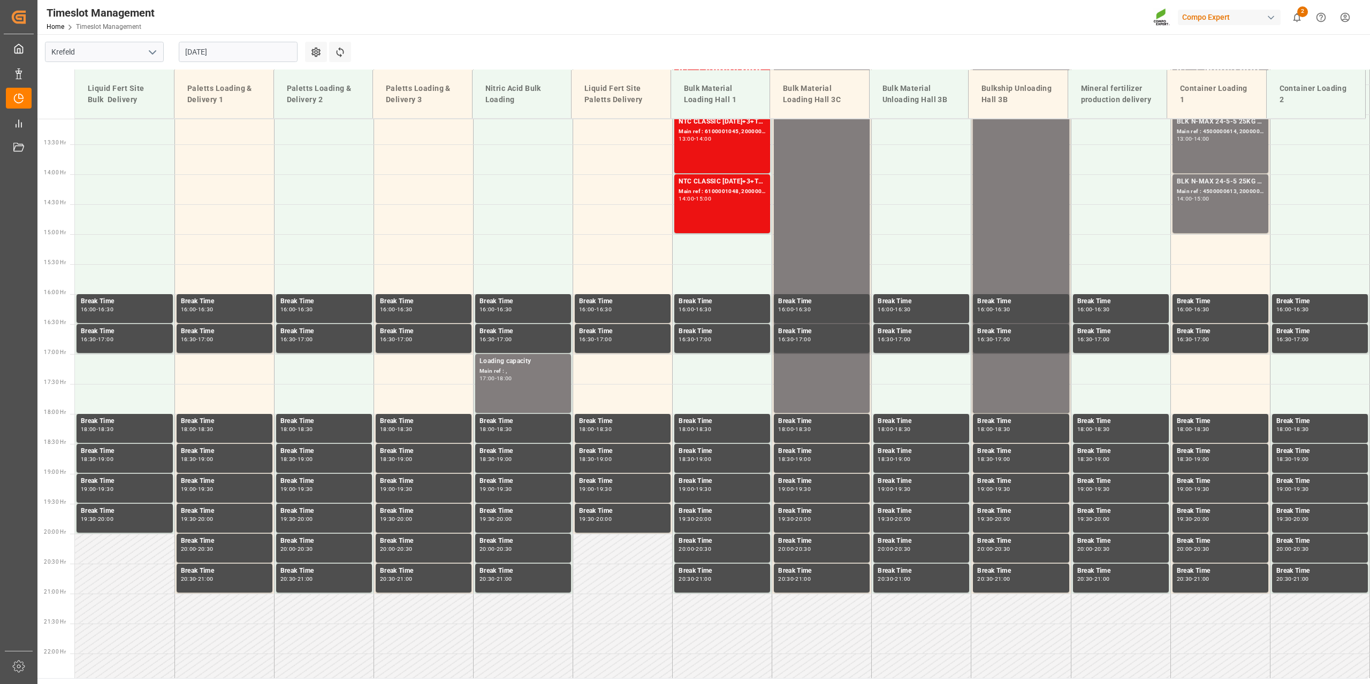
click at [199, 54] on input "[DATE]" at bounding box center [238, 52] width 119 height 20
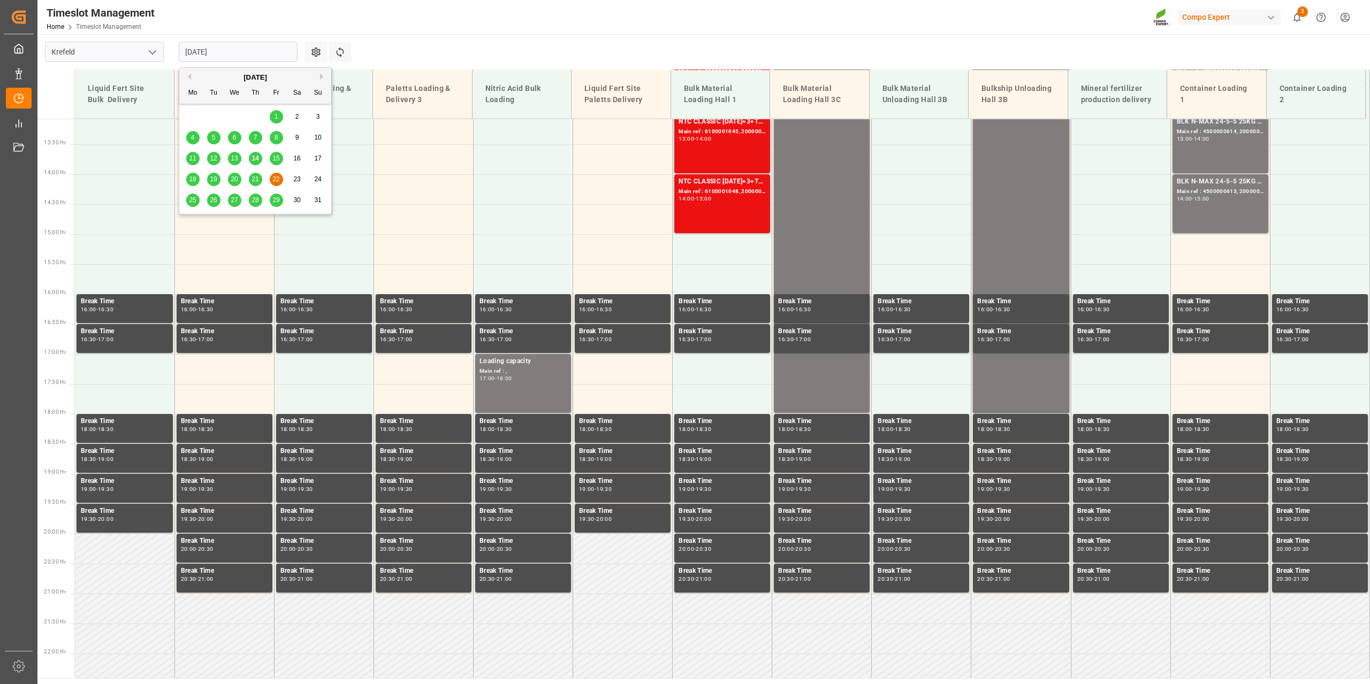
click at [209, 175] on div "19" at bounding box center [213, 179] width 13 height 13
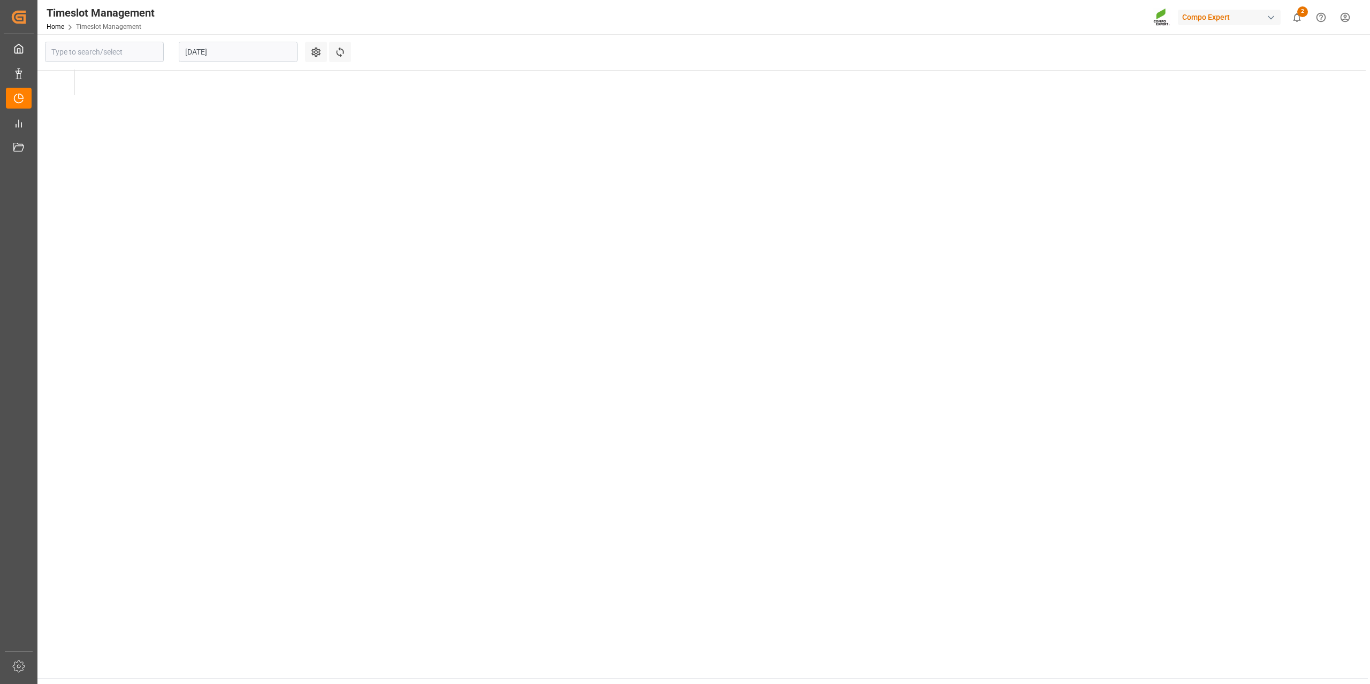
type input "Krefeld"
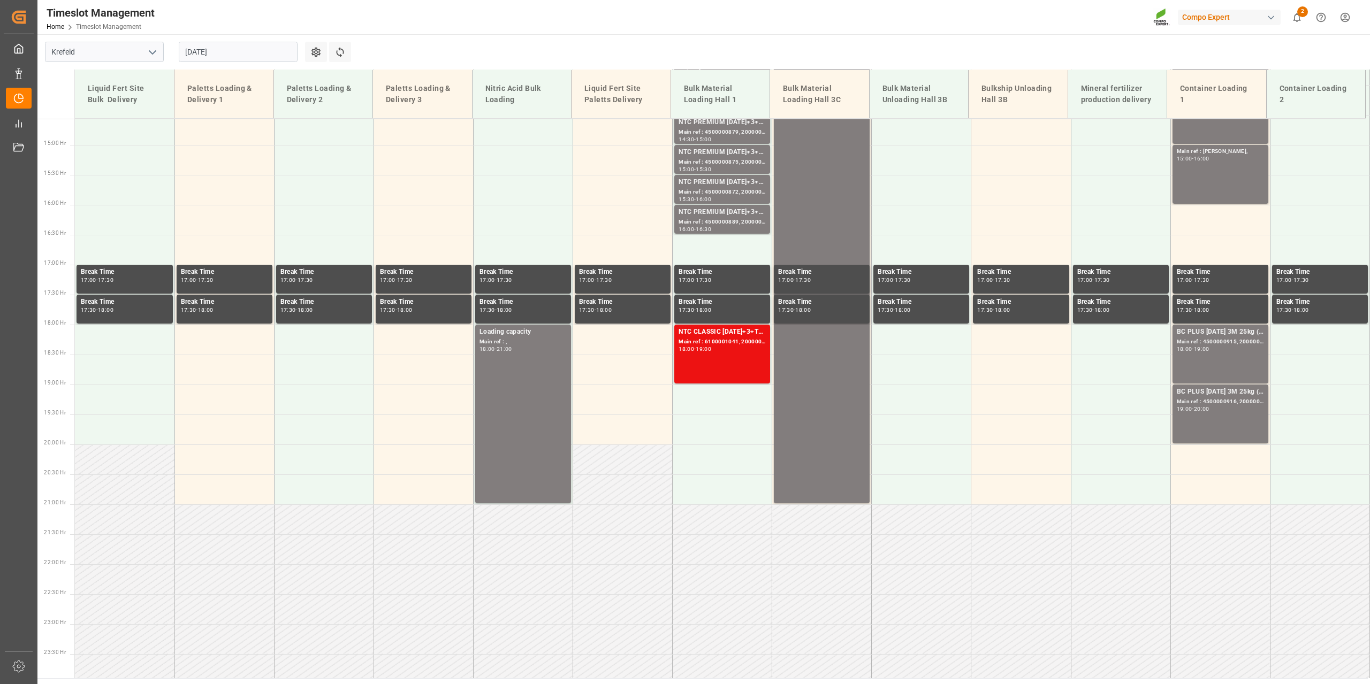
scroll to position [879, 0]
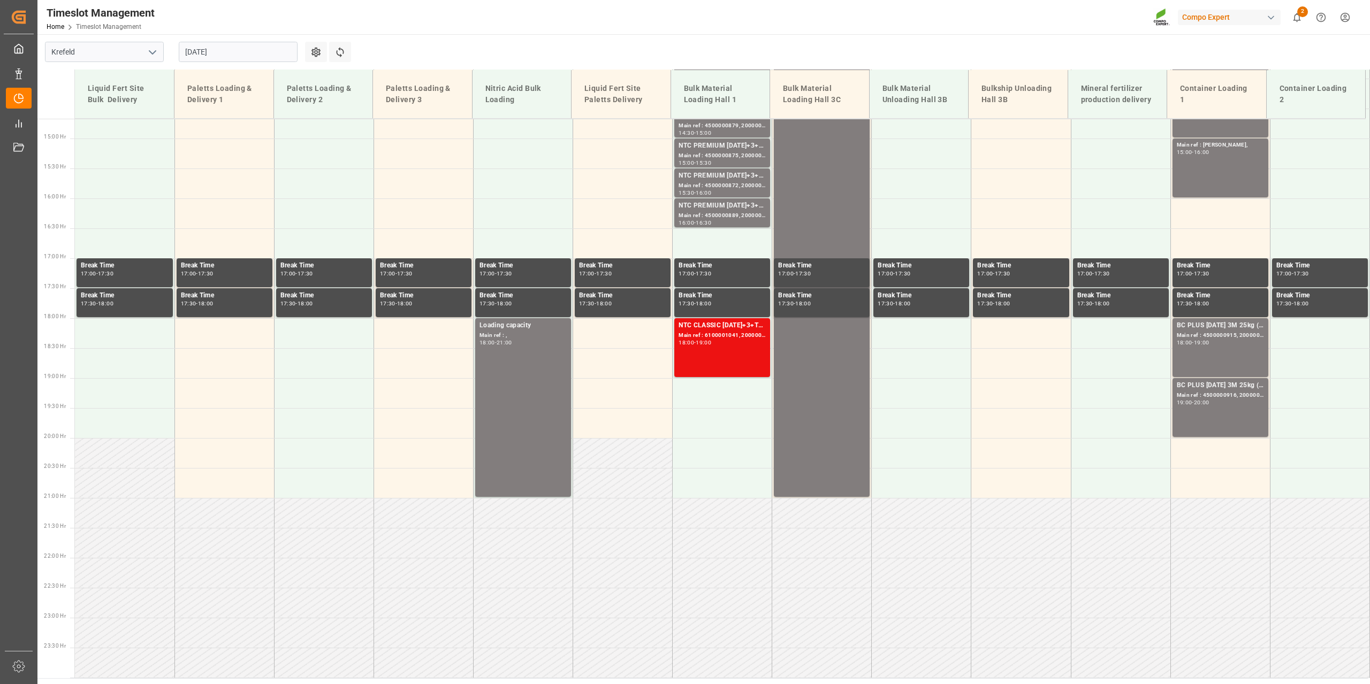
click at [185, 55] on input "[DATE]" at bounding box center [238, 52] width 119 height 20
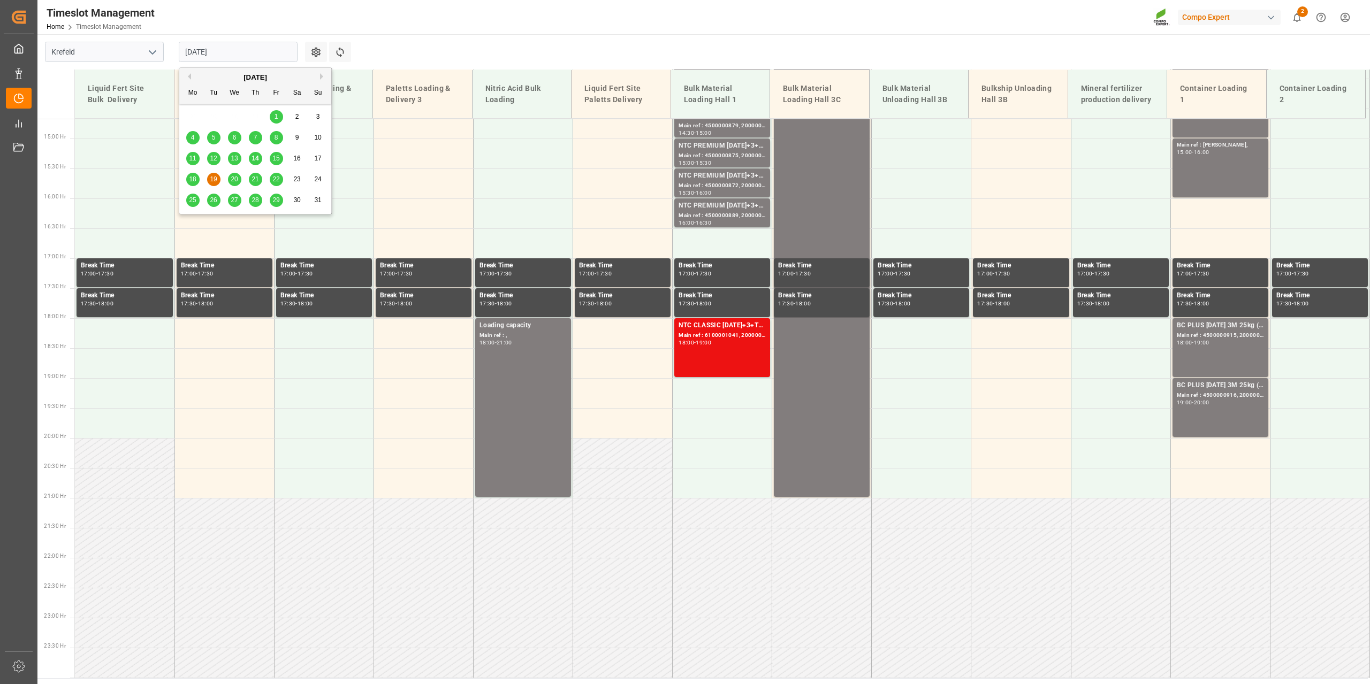
click at [257, 181] on span "21" at bounding box center [254, 178] width 7 height 7
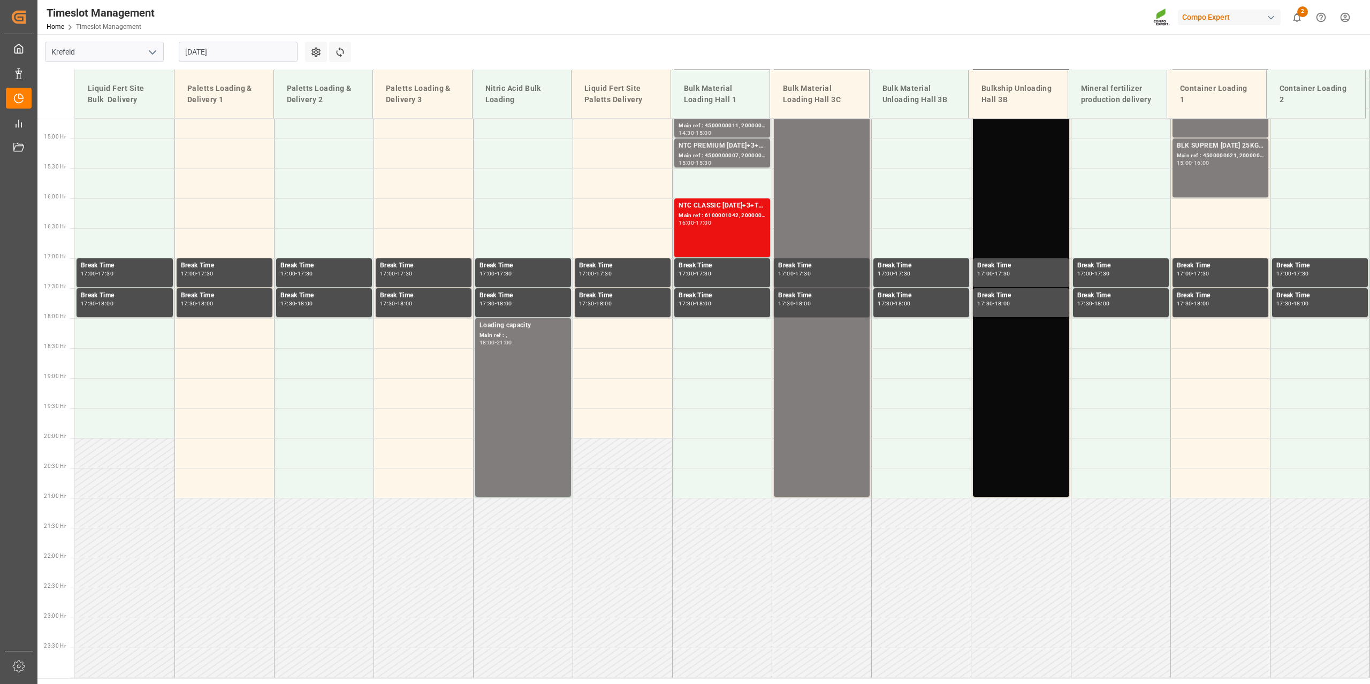
click at [236, 50] on input "[DATE]" at bounding box center [238, 52] width 119 height 20
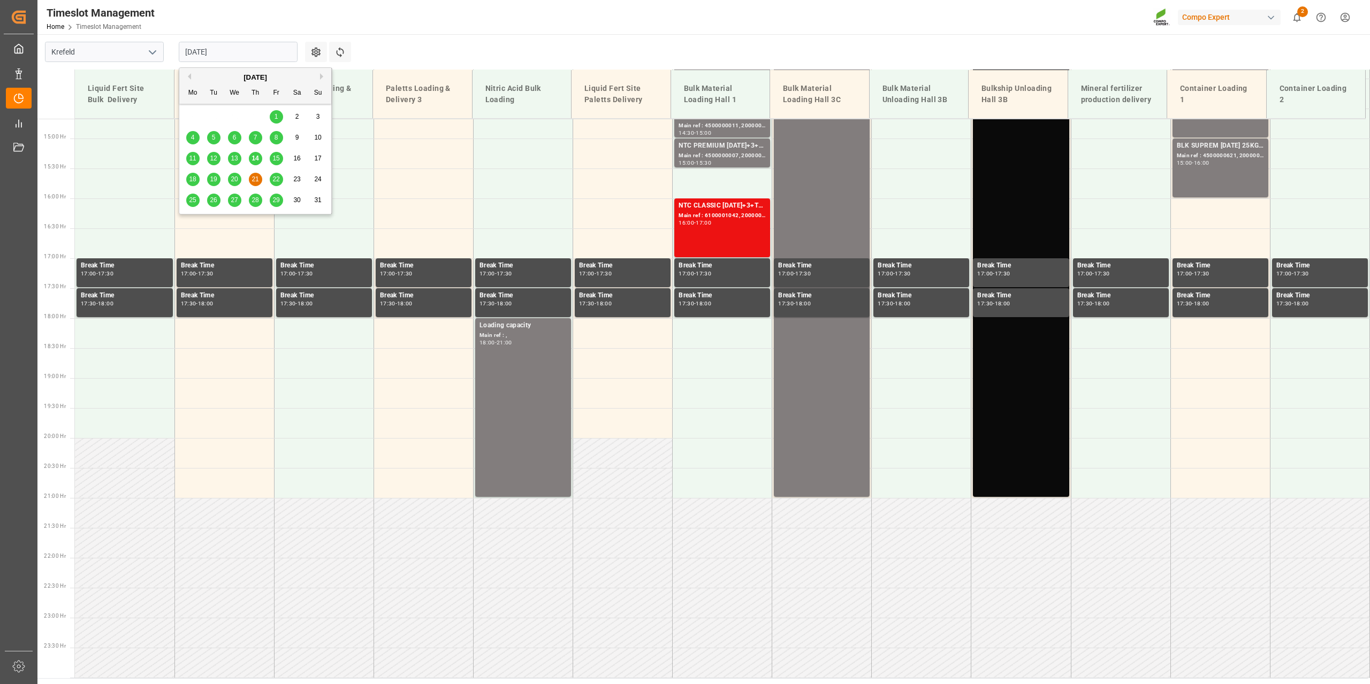
click at [272, 180] on span "22" at bounding box center [275, 178] width 7 height 7
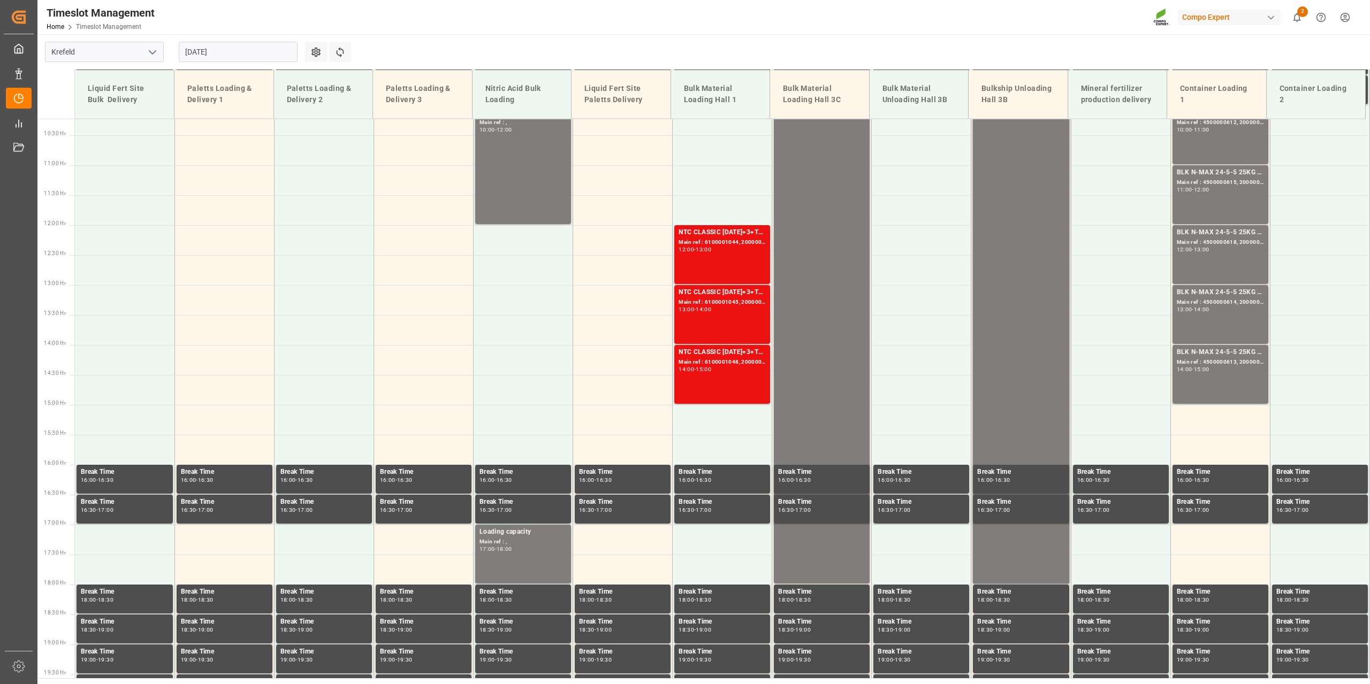
scroll to position [612, 0]
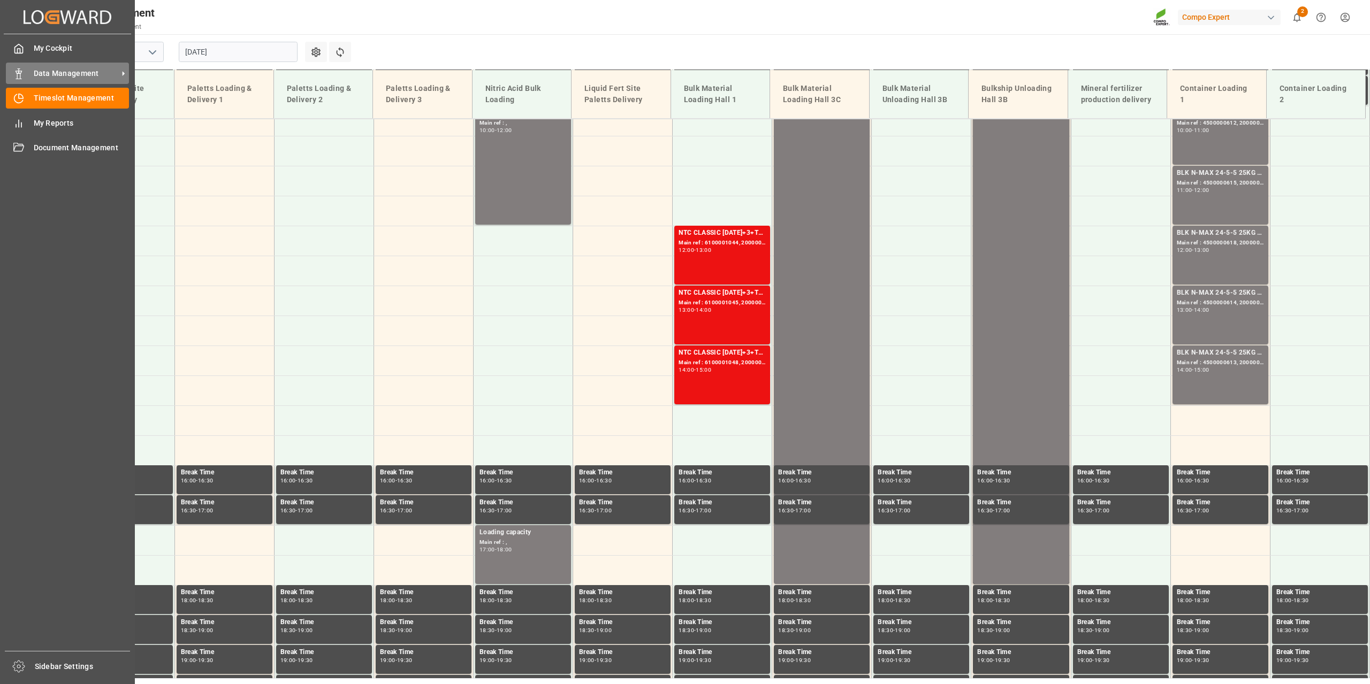
click at [14, 78] on icon at bounding box center [18, 73] width 11 height 11
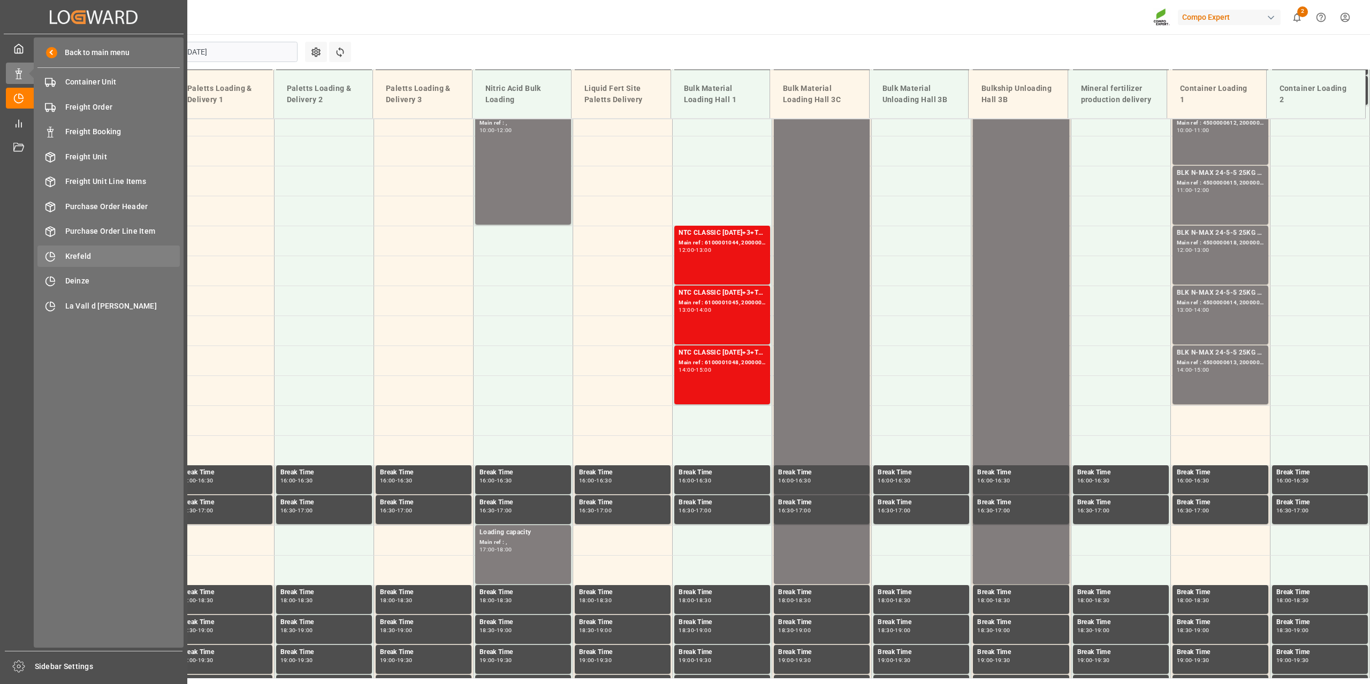
click at [85, 251] on span "Krefeld" at bounding box center [122, 256] width 115 height 11
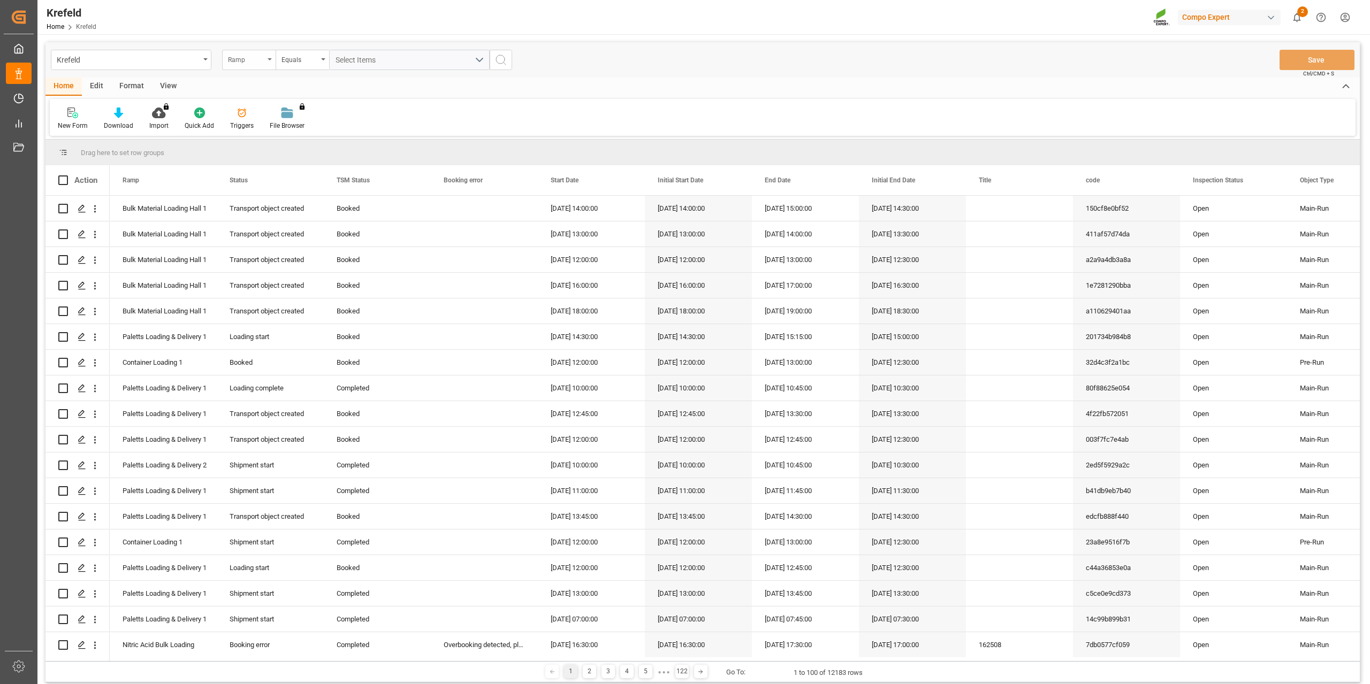
click at [242, 58] on div "Ramp" at bounding box center [246, 58] width 36 height 12
type input "sa"
click at [261, 108] on div "SAP Order Number" at bounding box center [302, 109] width 159 height 22
click at [309, 57] on div "Equals" at bounding box center [299, 58] width 36 height 12
click at [349, 52] on input "text" at bounding box center [409, 60] width 161 height 20
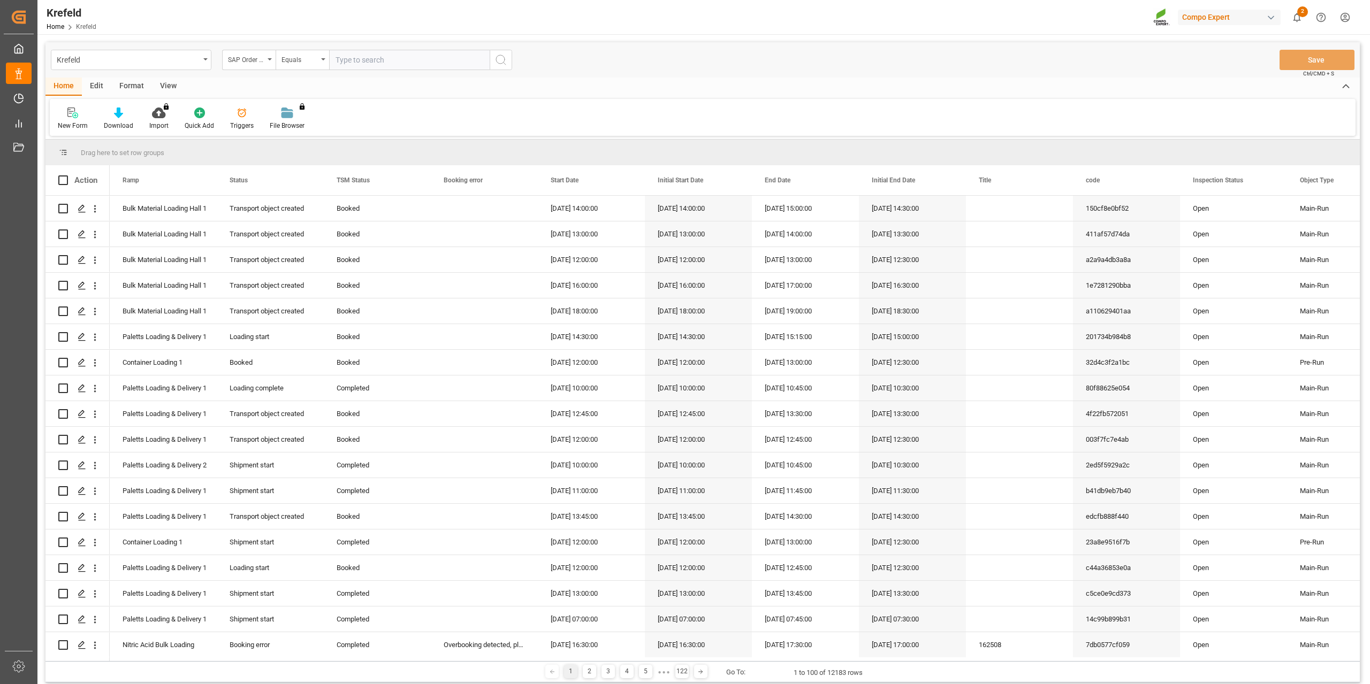
paste input "2000000772"
type input "2000000772;"
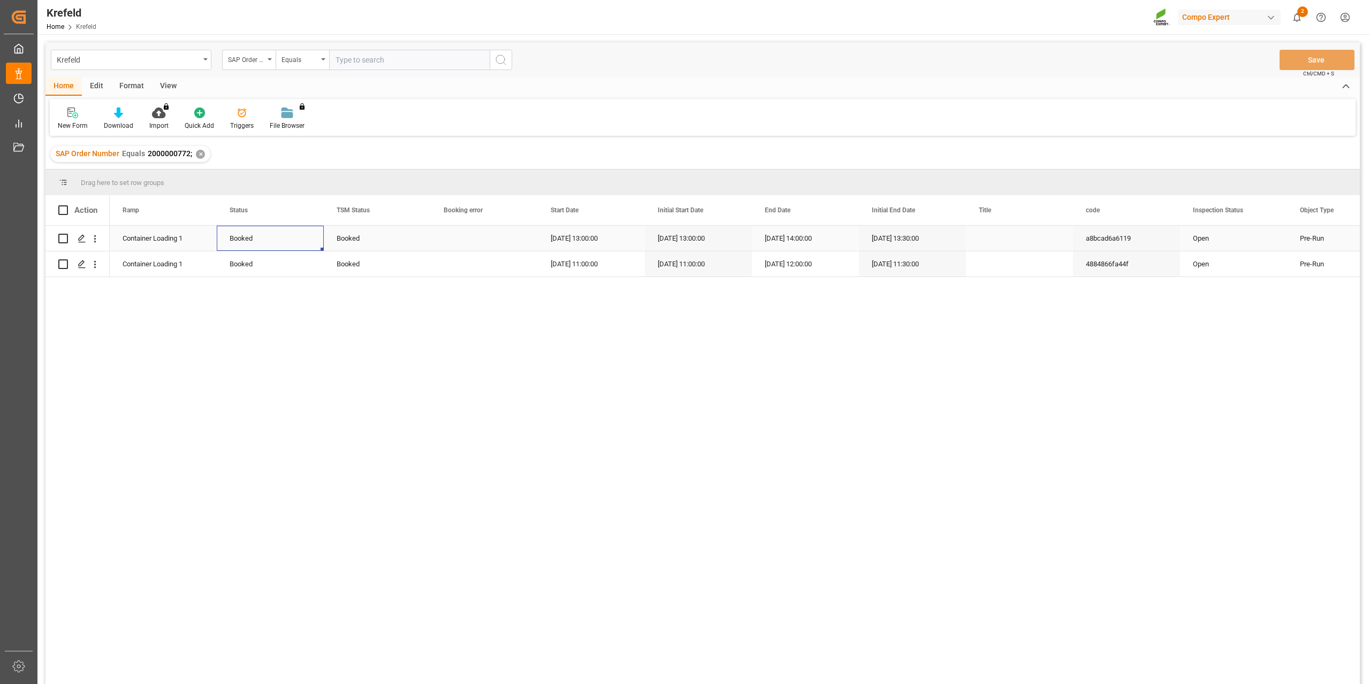
click at [248, 235] on div "Booked" at bounding box center [270, 238] width 81 height 25
click at [309, 247] on icon "open menu" at bounding box center [303, 245] width 13 height 13
click at [453, 310] on div "Container Loading 1 Booked Transport object created Truck registers at the ware…" at bounding box center [735, 458] width 1250 height 465
click at [359, 233] on div "Booked" at bounding box center [377, 238] width 81 height 25
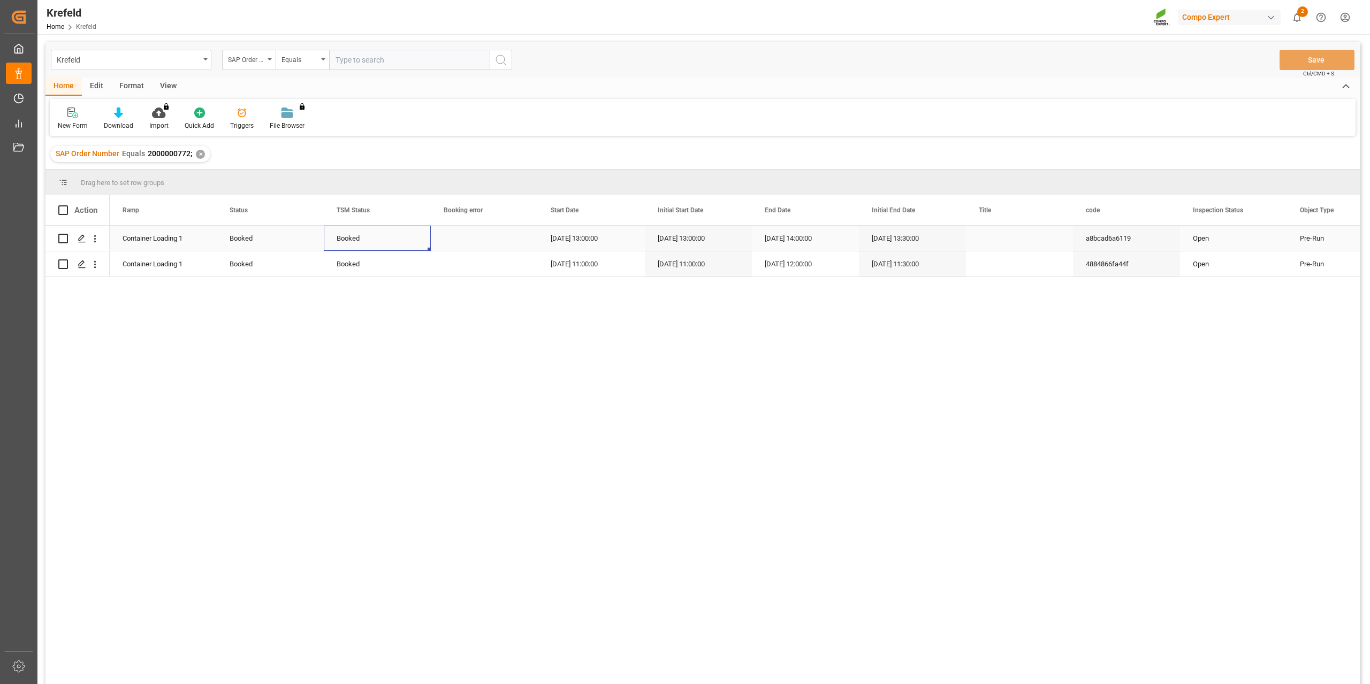
click at [359, 233] on div "Booked" at bounding box center [377, 238] width 81 height 25
click at [411, 246] on icon "open menu" at bounding box center [410, 245] width 13 height 13
click at [366, 384] on div "Cancelled" at bounding box center [377, 387] width 89 height 37
type input "Cancelled"
click at [468, 240] on div "Press SPACE to select this row." at bounding box center [484, 238] width 107 height 25
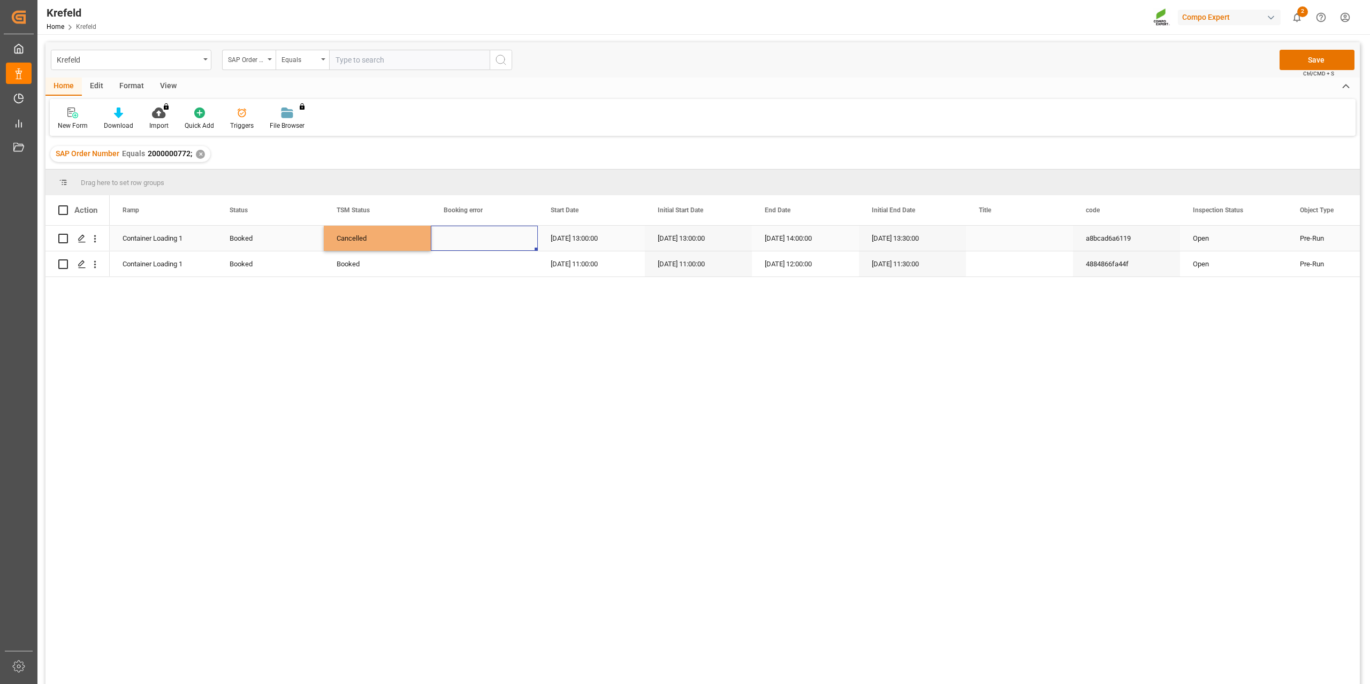
click at [381, 236] on div "Cancelled" at bounding box center [377, 238] width 81 height 25
drag, startPoint x: 429, startPoint y: 248, endPoint x: 424, endPoint y: 262, distance: 14.2
click at [1027, 55] on button "Save" at bounding box center [1316, 60] width 75 height 20
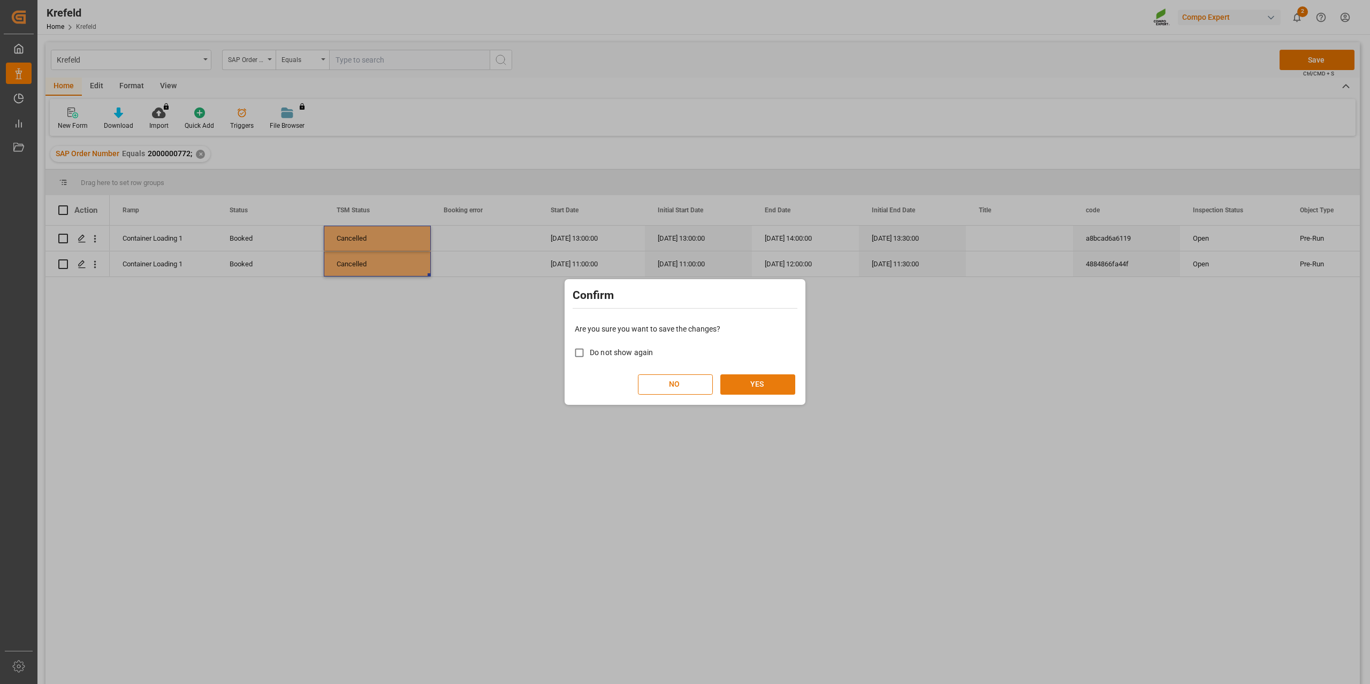
click at [743, 376] on button "YES" at bounding box center [757, 385] width 75 height 20
